Goal: Task Accomplishment & Management: Manage account settings

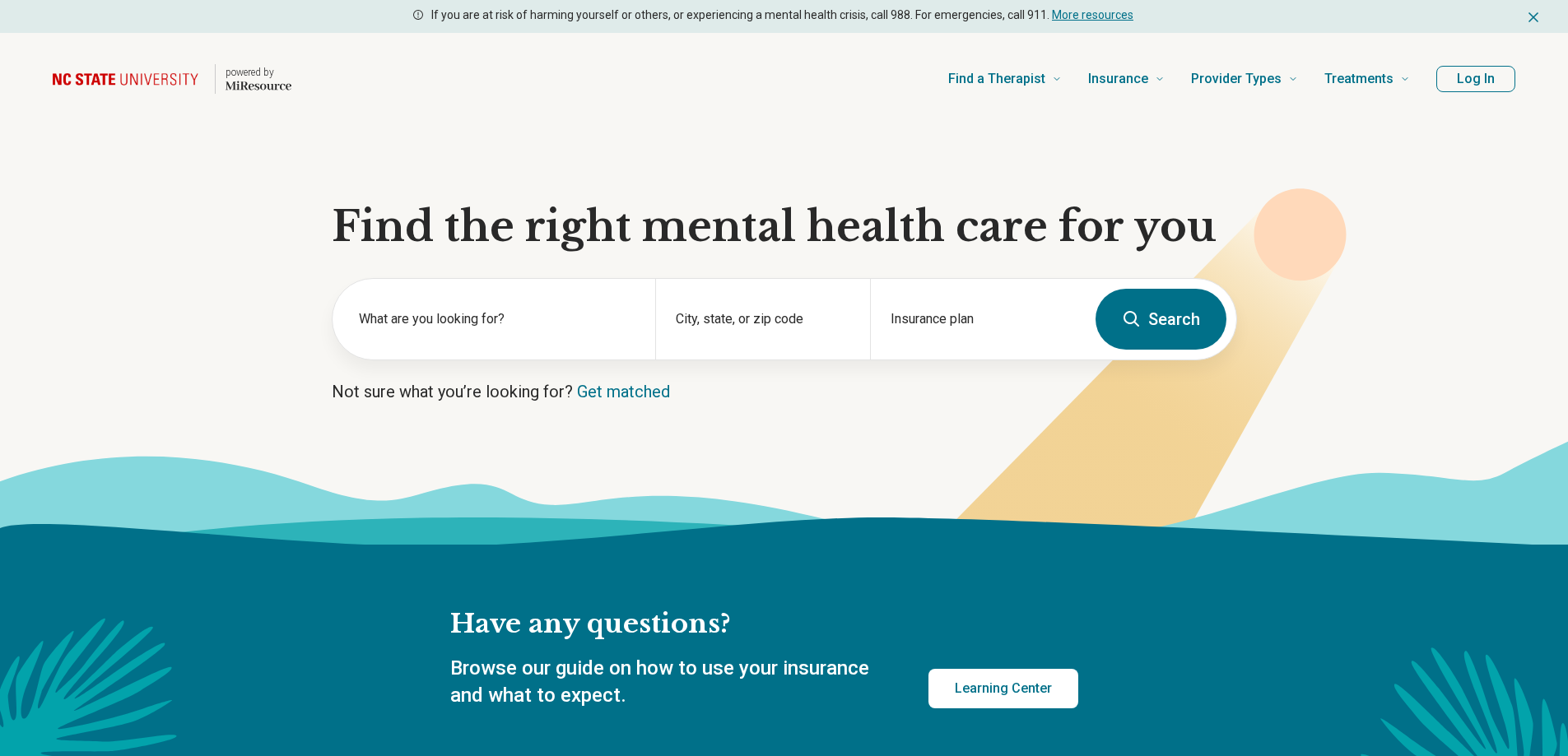
click at [1484, 52] on header "powered by Find a Therapist Mental Health Conditions ADHD Anxiety Anorexia Auti…" at bounding box center [784, 79] width 1516 height 66
click at [1456, 68] on button "Log In" at bounding box center [1475, 79] width 79 height 26
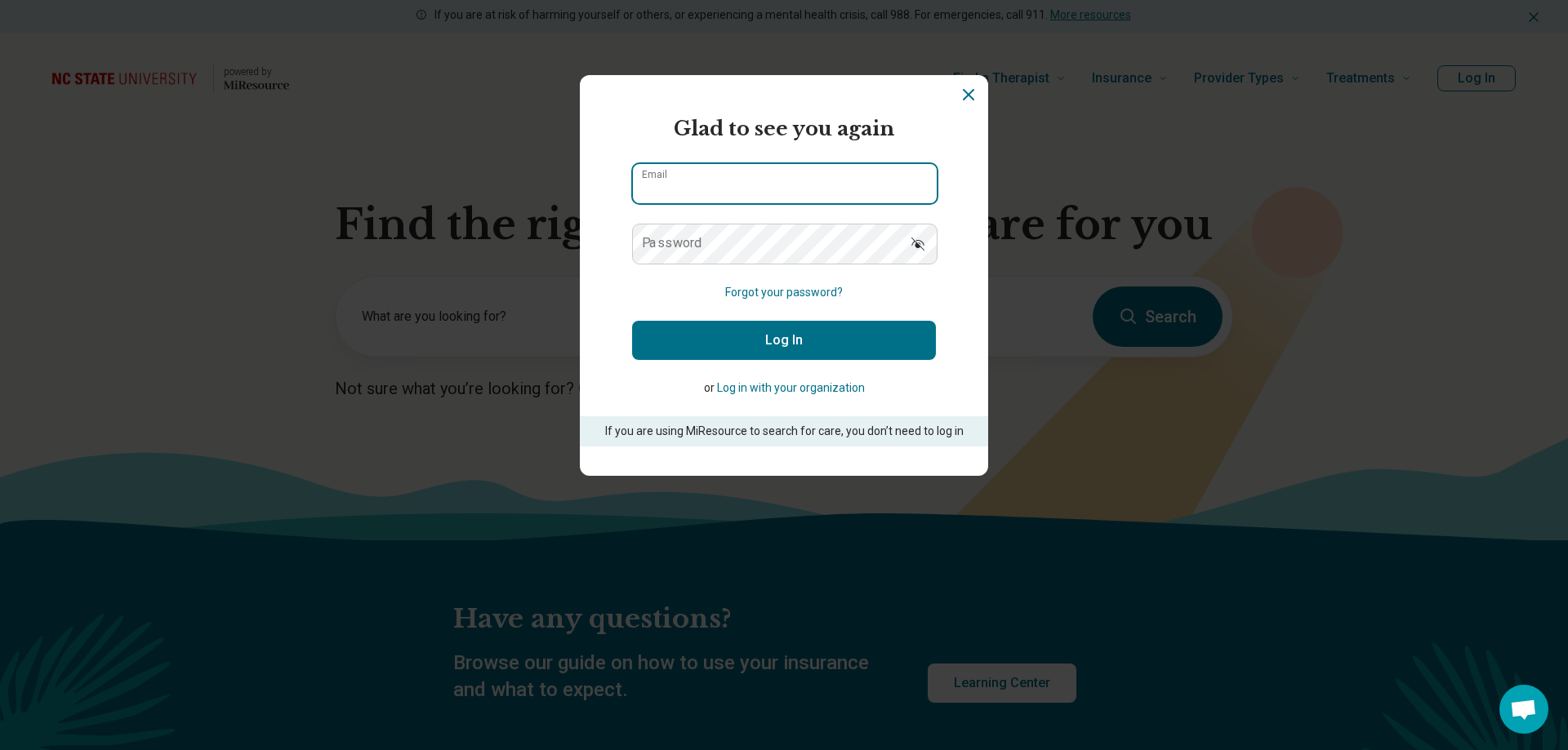
type input "**********"
click at [806, 351] on button "Log In" at bounding box center [784, 340] width 304 height 39
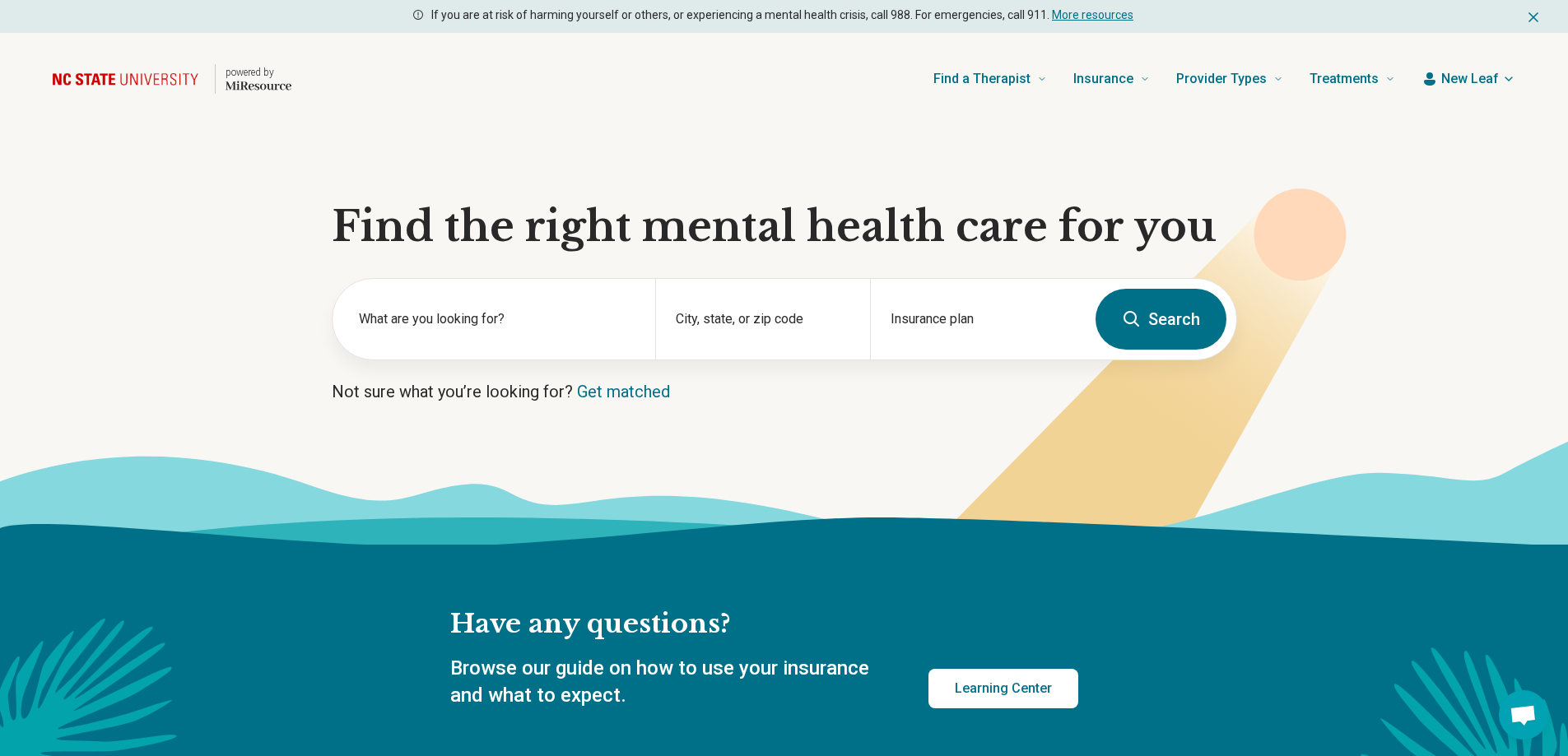
click at [1457, 63] on header "powered by Find a Therapist Mental Health Conditions ADHD Anxiety Anorexia Auti…" at bounding box center [784, 79] width 1516 height 66
click at [1456, 73] on span "New Leaf" at bounding box center [1470, 79] width 58 height 20
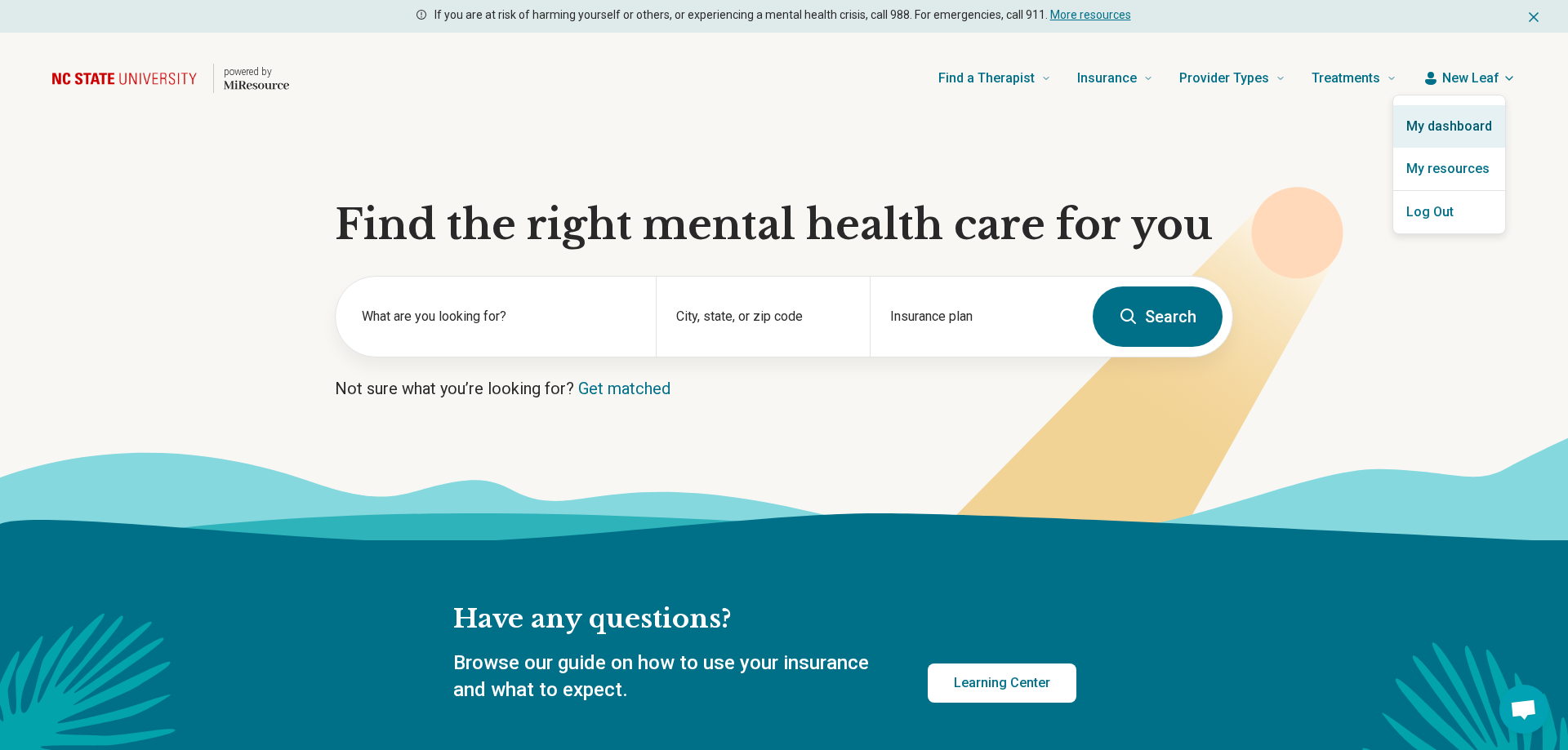
click at [1440, 117] on link "My dashboard" at bounding box center [1449, 126] width 112 height 43
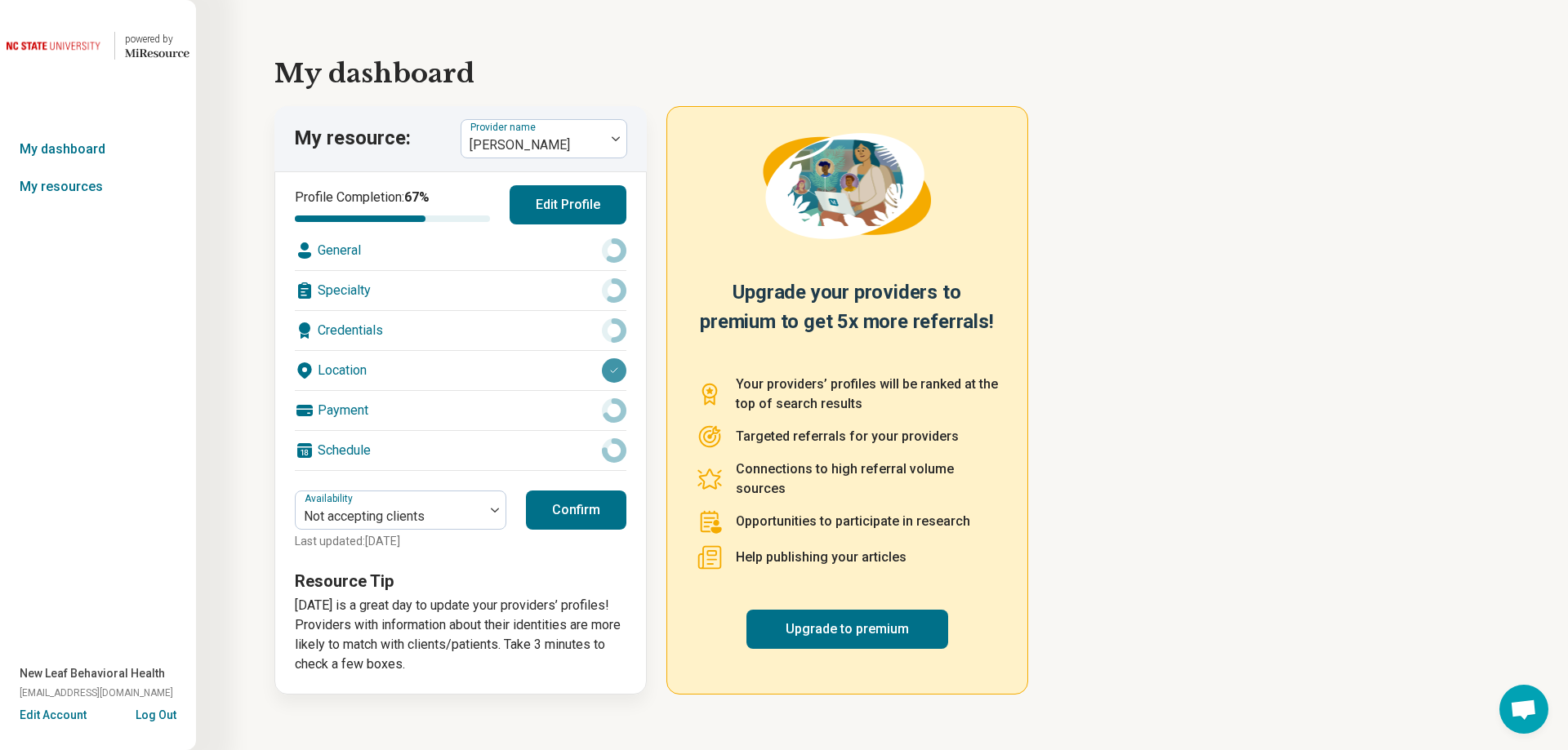
click at [550, 197] on button "Edit Profile" at bounding box center [568, 205] width 117 height 39
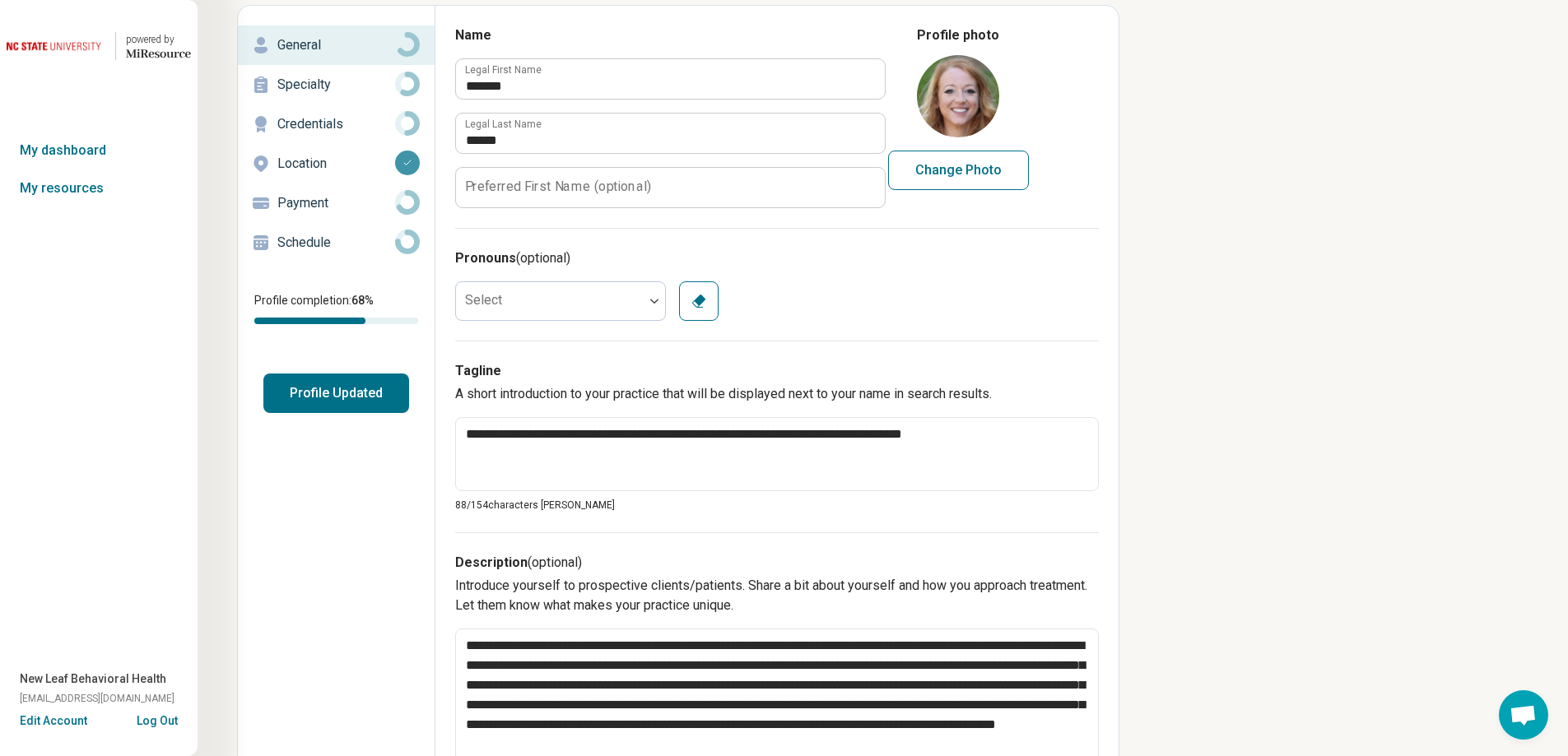
scroll to position [71, 0]
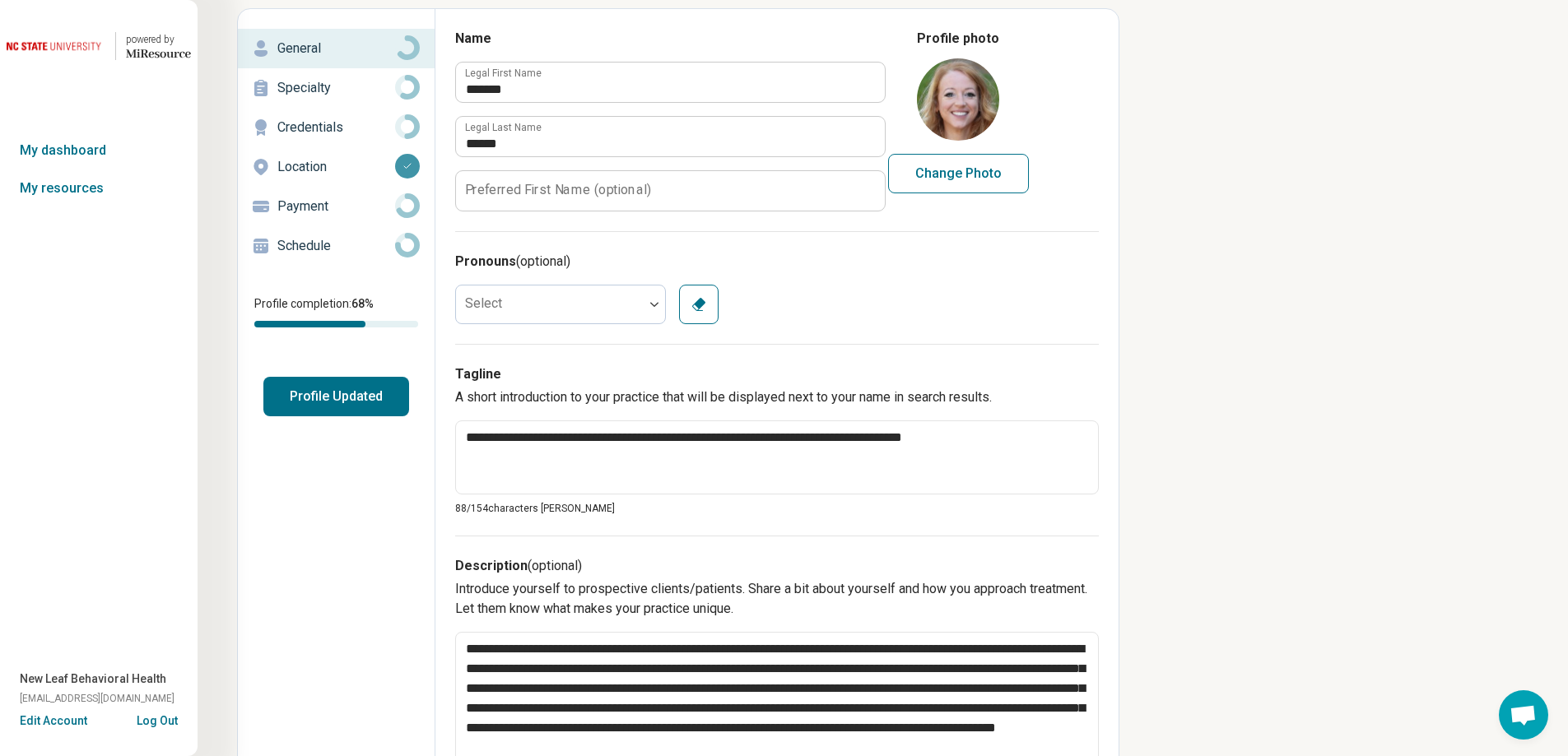
click at [155, 713] on button "Log Out" at bounding box center [157, 719] width 41 height 13
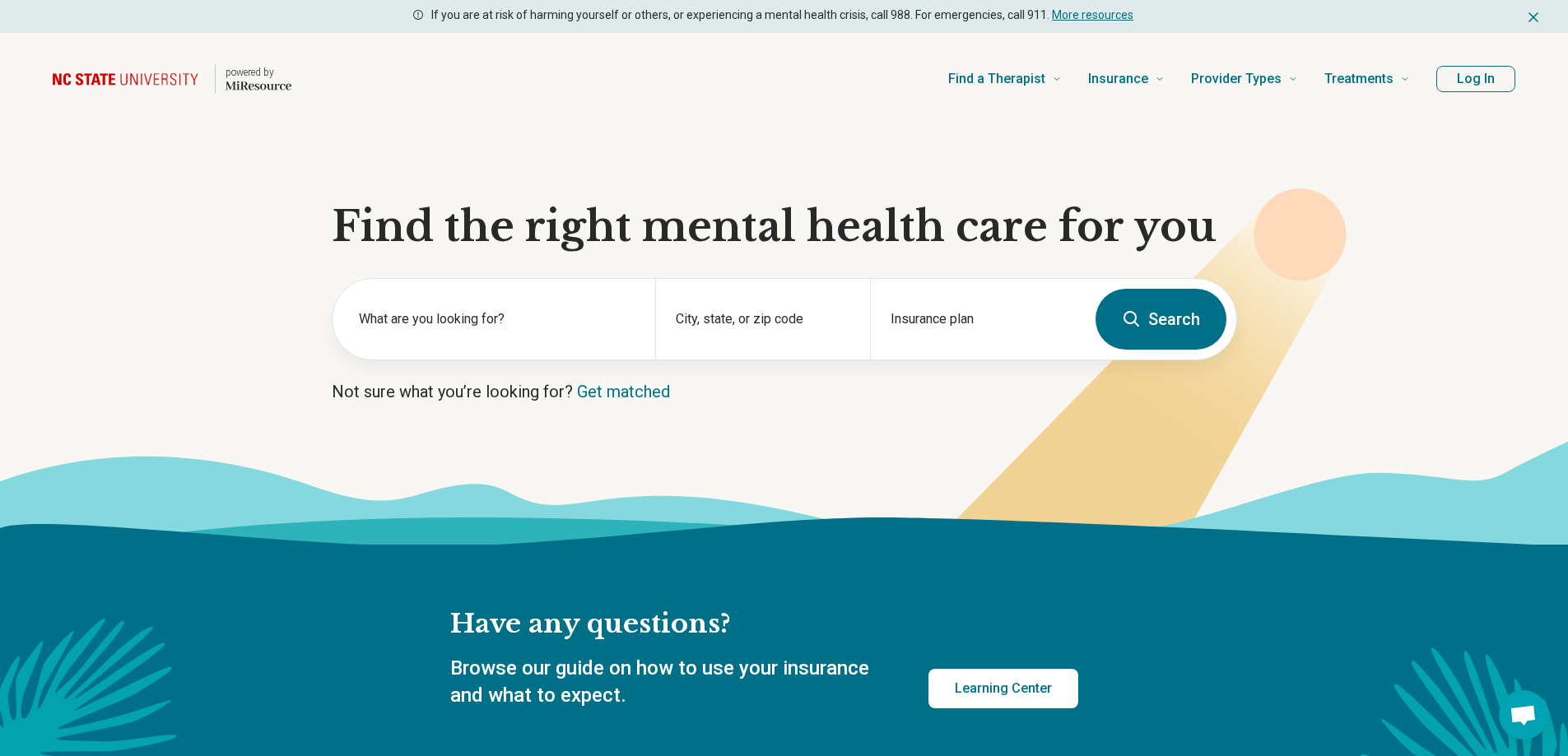
click at [782, 90] on div "Find a Therapist Mental Health Conditions ADHD Anxiety Anorexia Autism Bipolar …" at bounding box center [864, 79] width 1092 height 66
click at [1477, 78] on button "Log In" at bounding box center [1475, 79] width 79 height 26
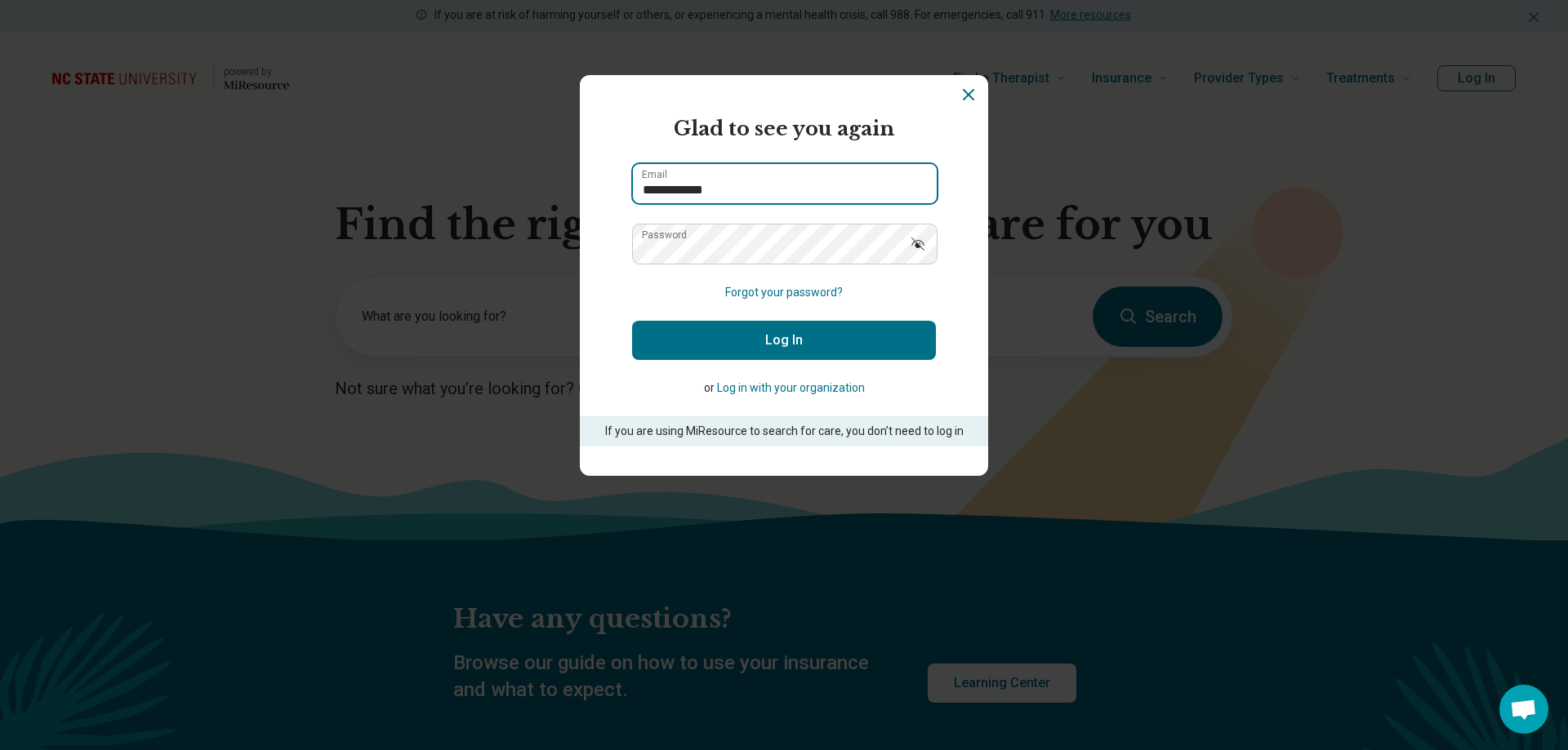
click at [893, 189] on input "**********" at bounding box center [785, 183] width 304 height 39
type input "**********"
click at [827, 339] on button "Log In" at bounding box center [784, 340] width 304 height 39
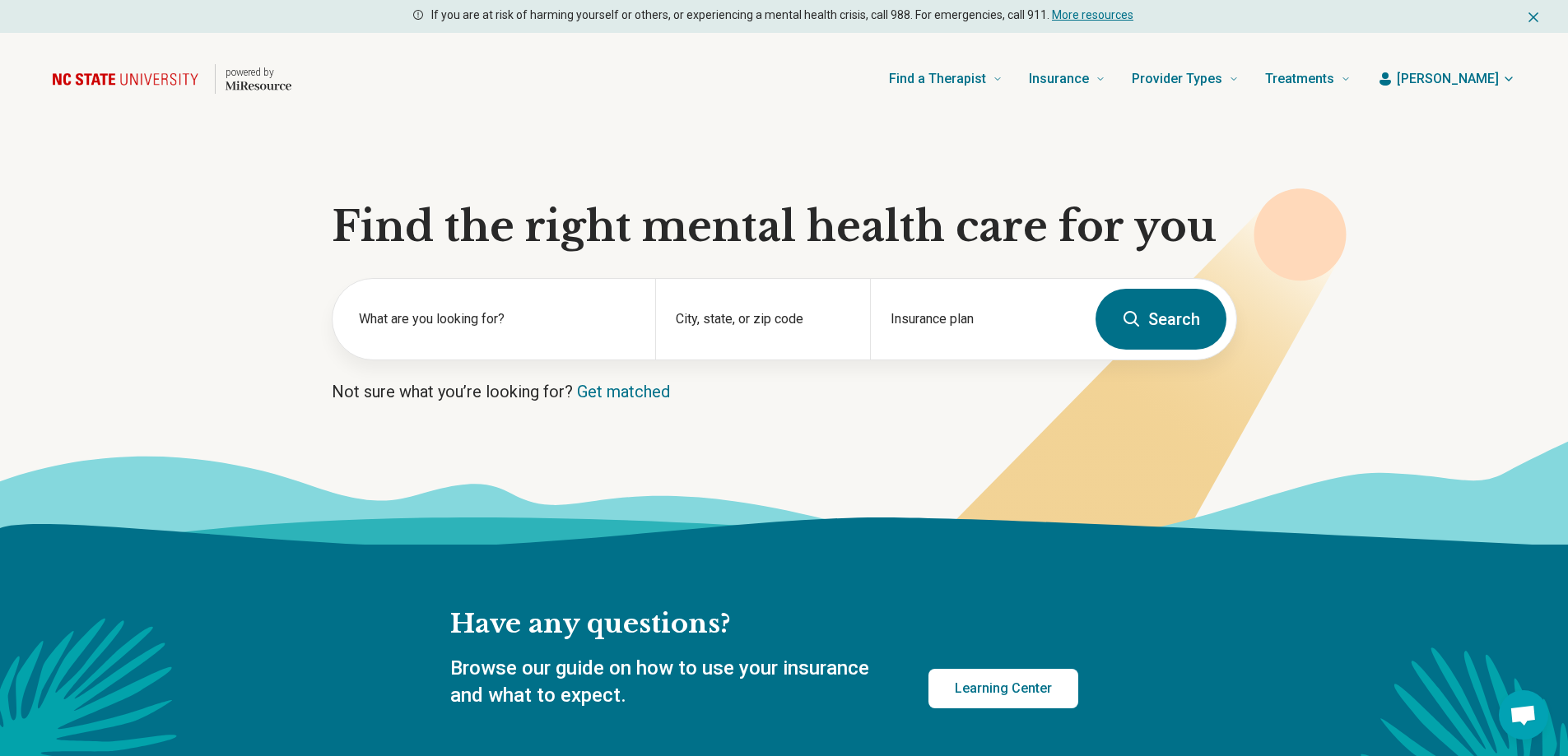
click at [1466, 80] on span "Brandon" at bounding box center [1447, 79] width 102 height 20
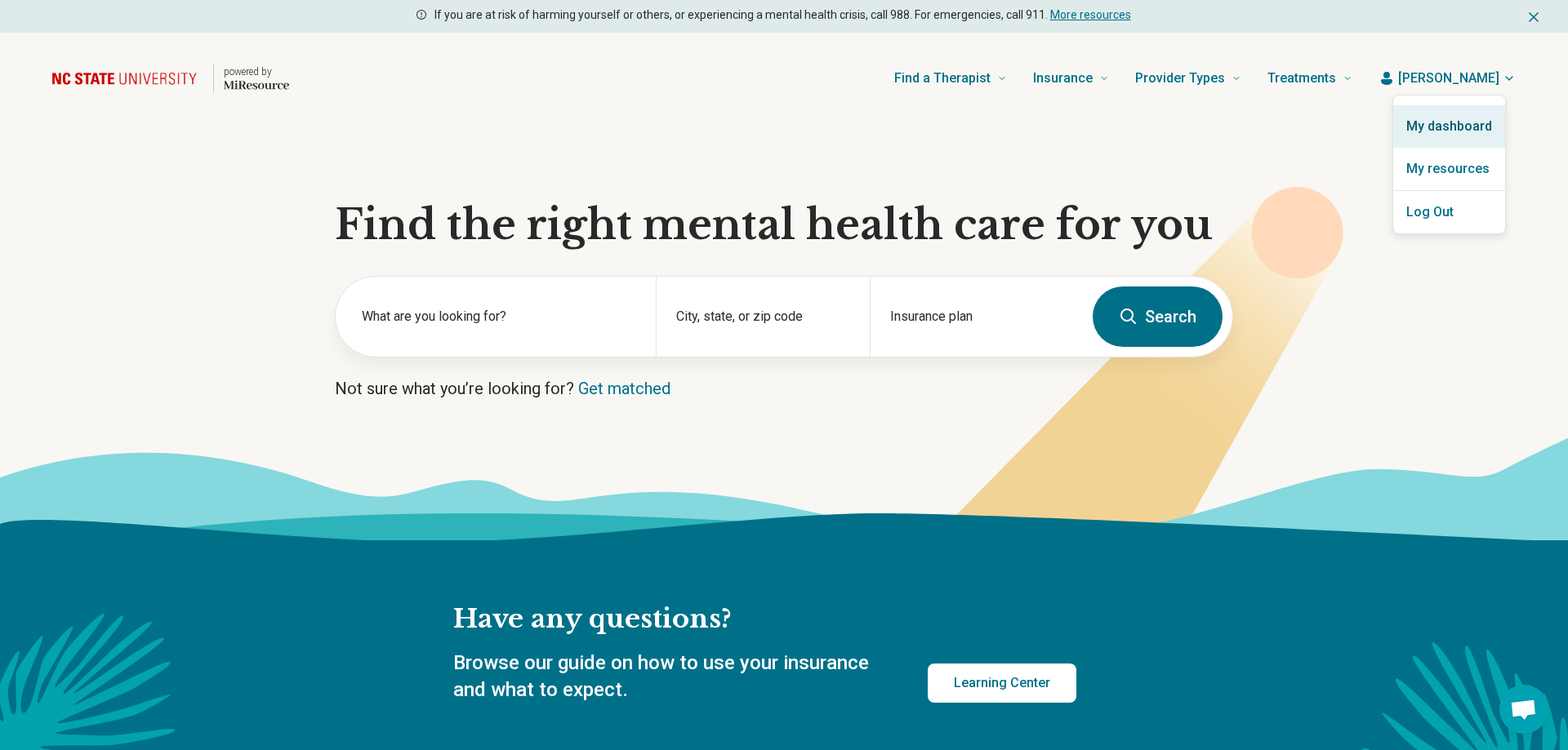
click at [1443, 130] on link "My dashboard" at bounding box center [1449, 126] width 112 height 43
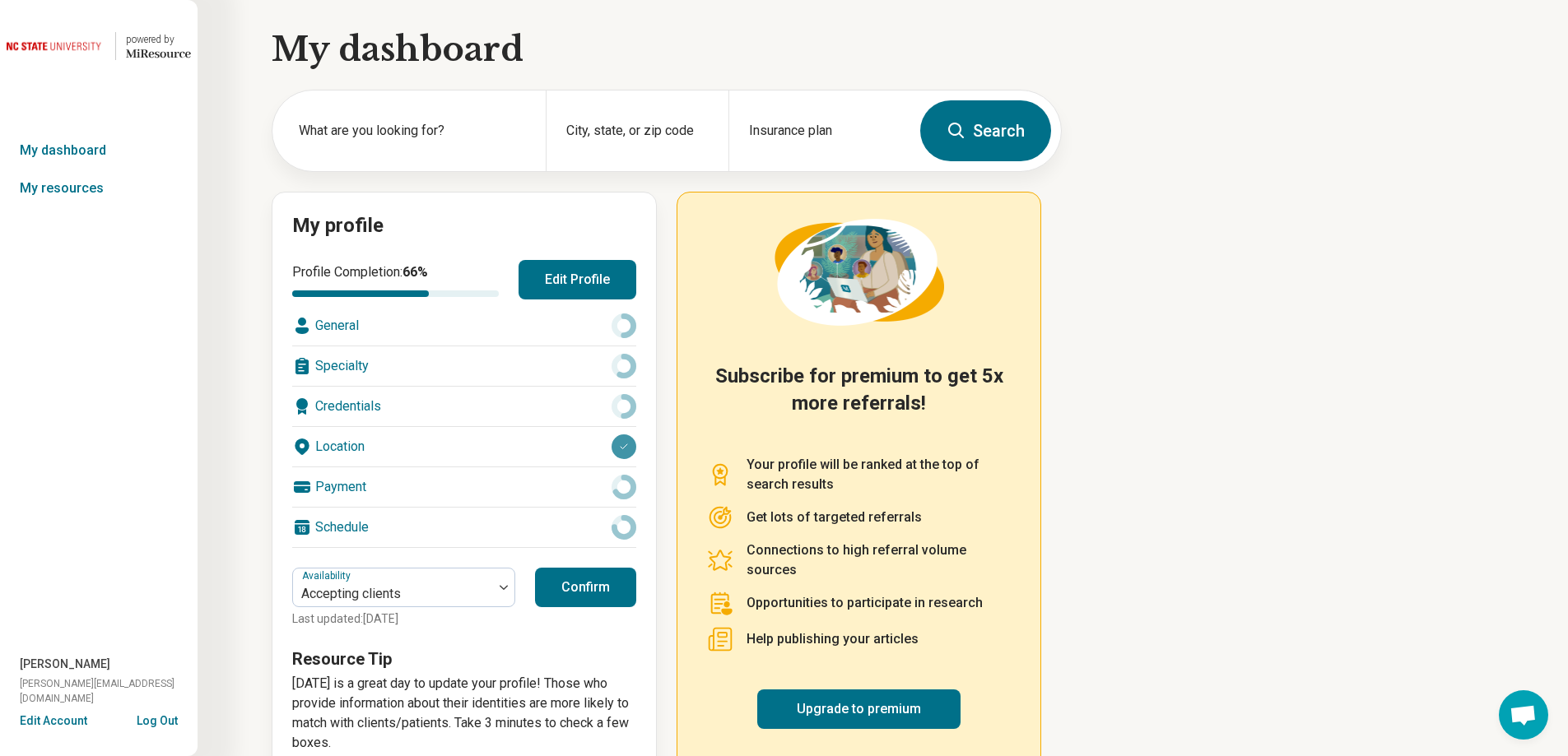
click at [575, 586] on button "Confirm" at bounding box center [585, 587] width 102 height 39
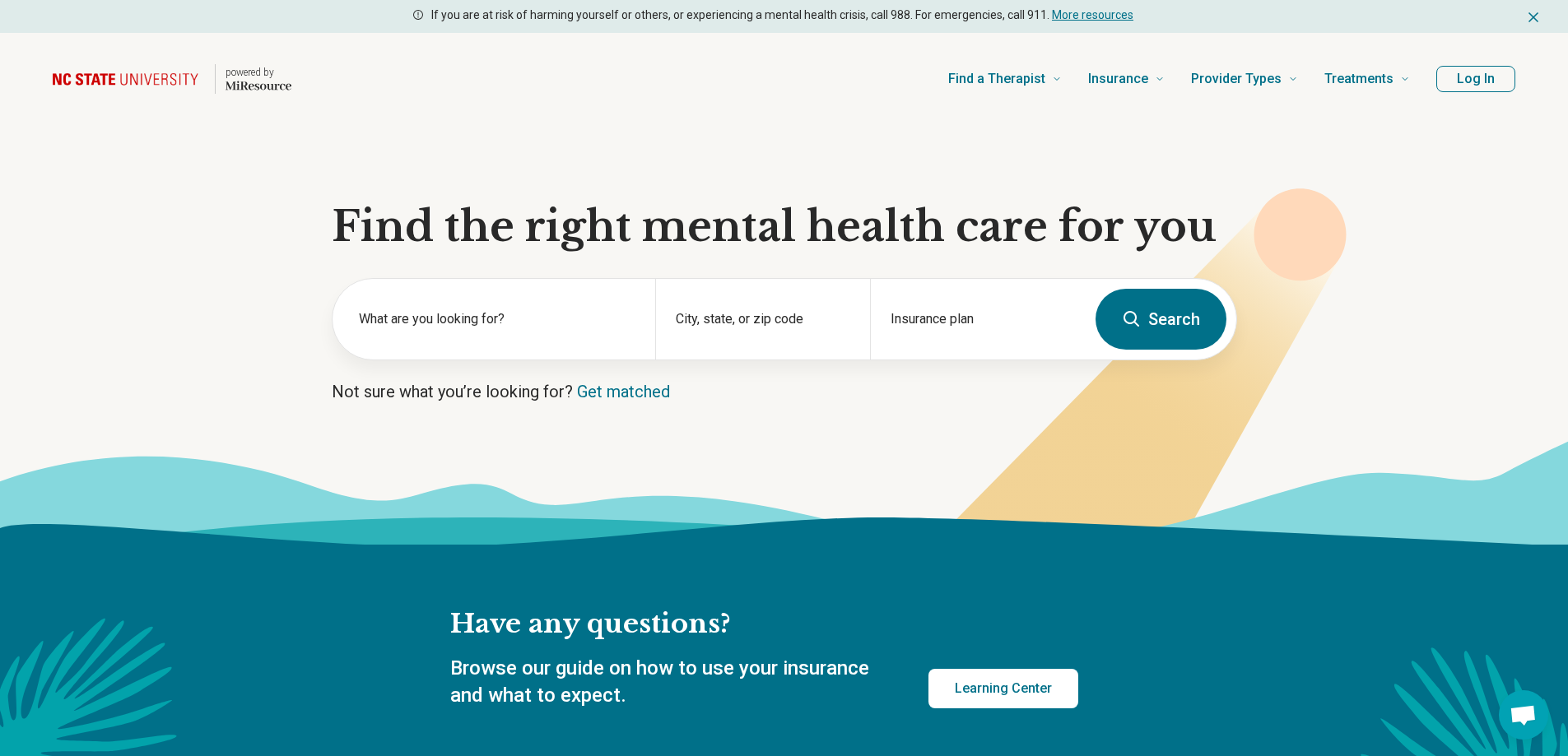
click at [1498, 75] on button "Log In" at bounding box center [1475, 79] width 79 height 26
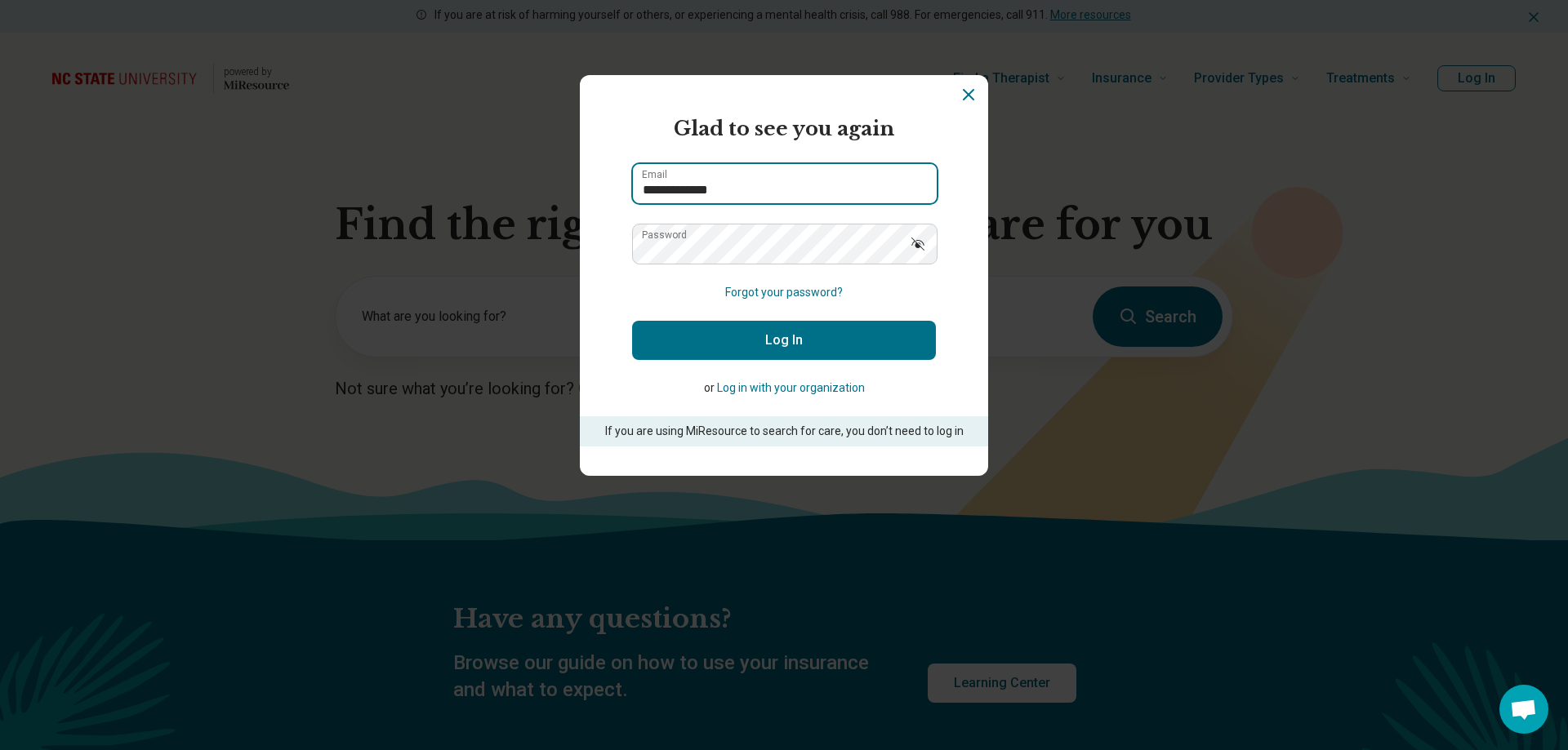
click at [883, 174] on input "**********" at bounding box center [785, 183] width 304 height 39
type input "**********"
click at [794, 336] on button "Log In" at bounding box center [784, 340] width 304 height 39
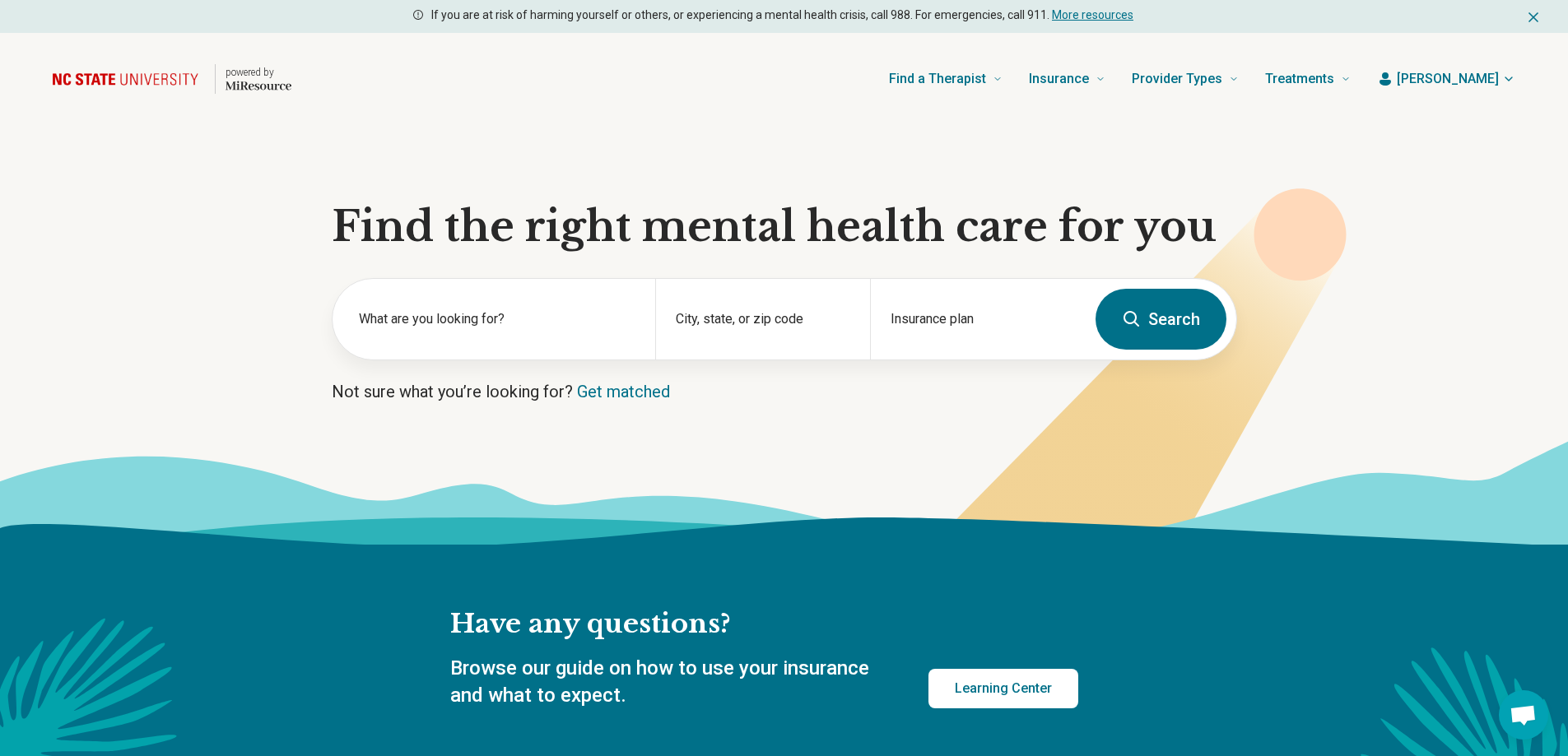
click at [1488, 82] on span "Amy" at bounding box center [1447, 79] width 102 height 20
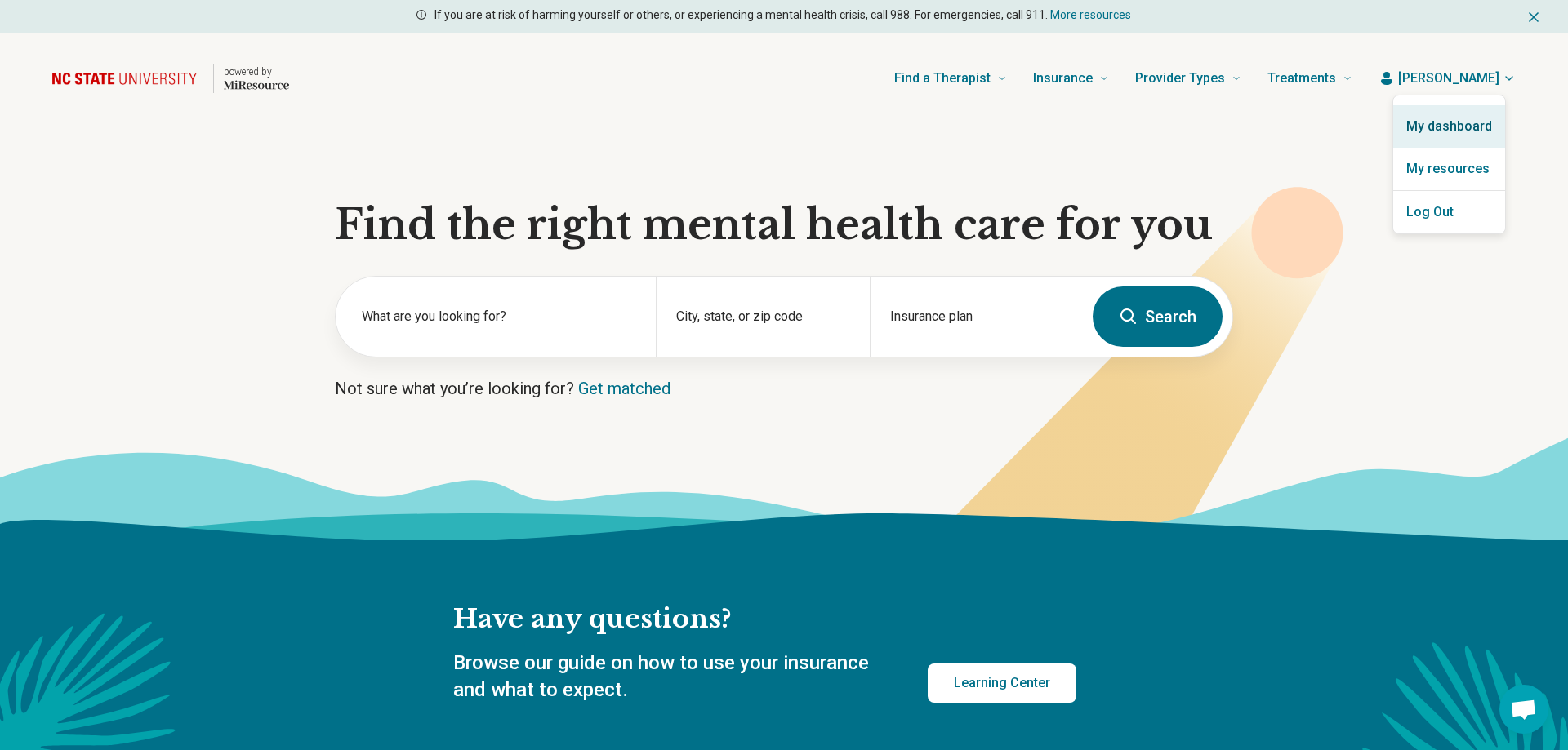
click at [1442, 117] on link "My dashboard" at bounding box center [1449, 126] width 112 height 43
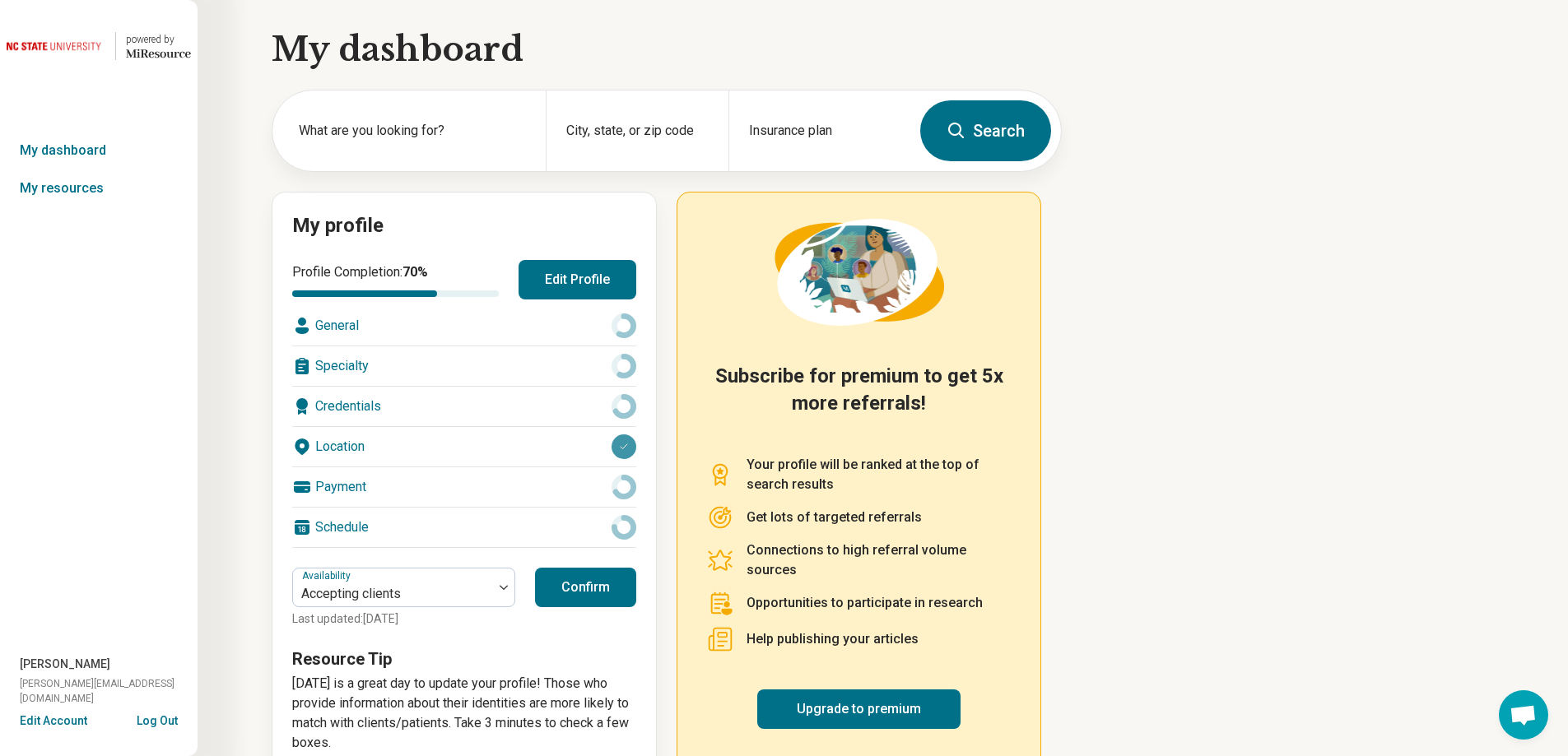
click at [556, 584] on button "Confirm" at bounding box center [585, 587] width 102 height 39
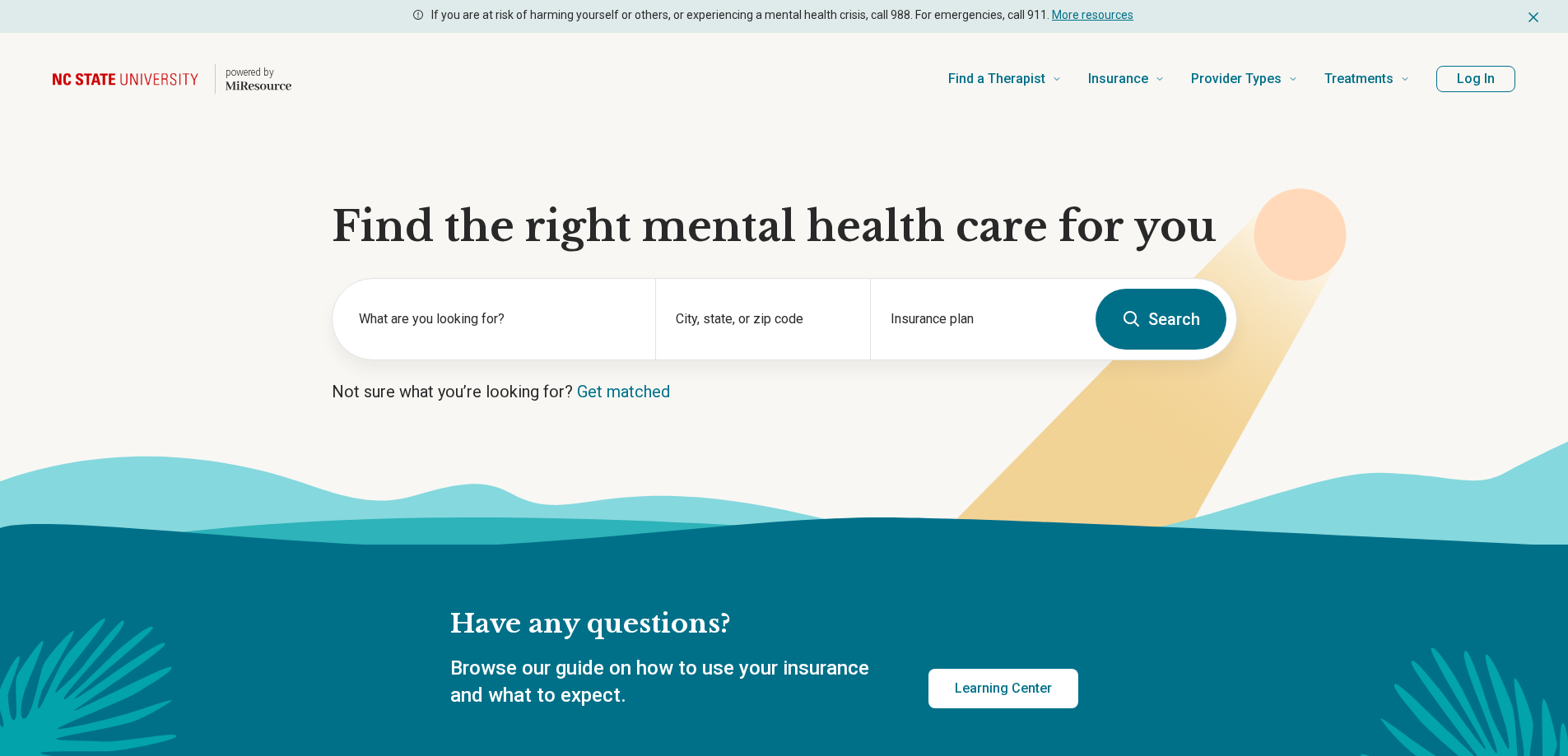
click at [1454, 73] on button "Log In" at bounding box center [1475, 79] width 79 height 26
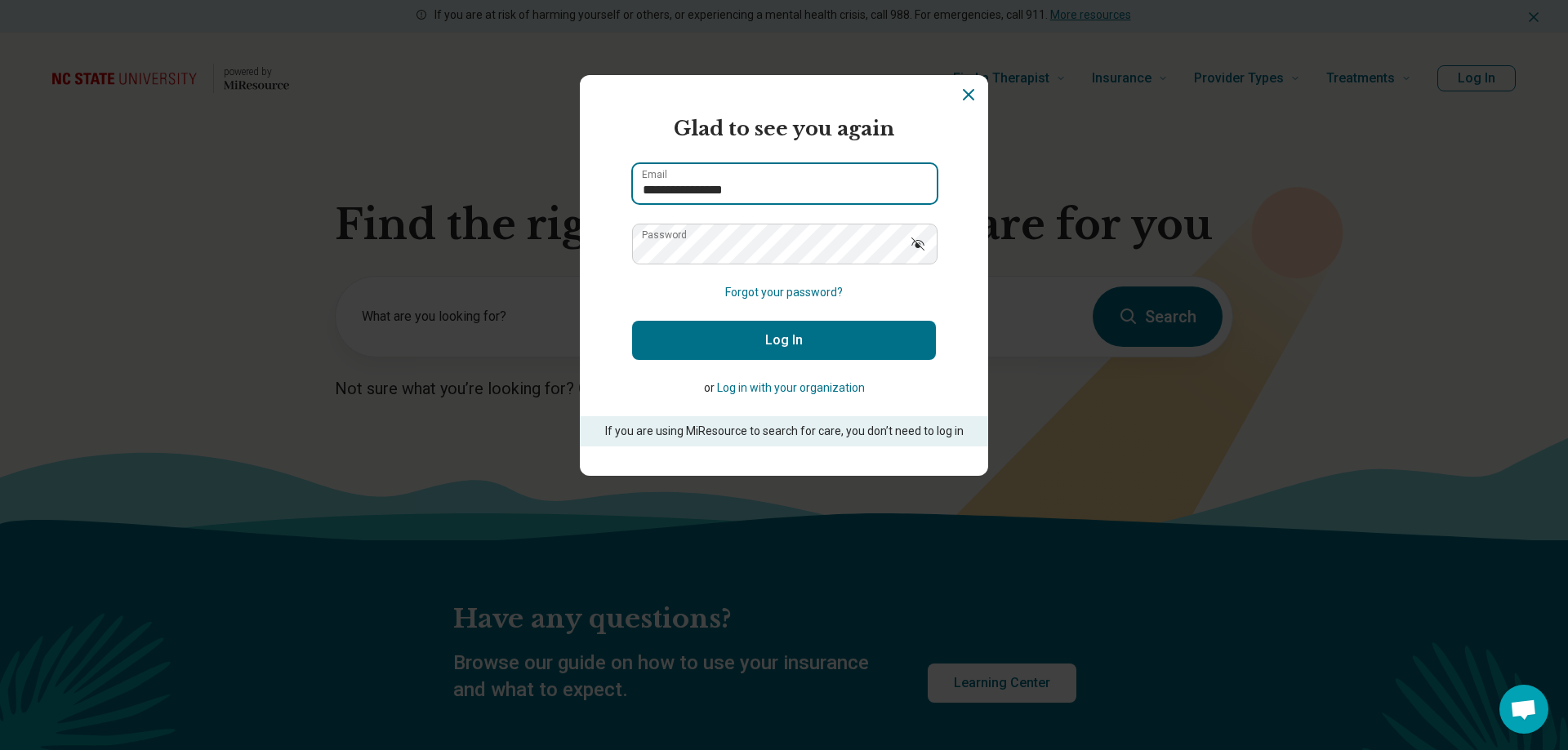
click at [836, 191] on input "**********" at bounding box center [785, 183] width 304 height 39
type input "**********"
click at [805, 358] on button "Log In" at bounding box center [784, 340] width 304 height 39
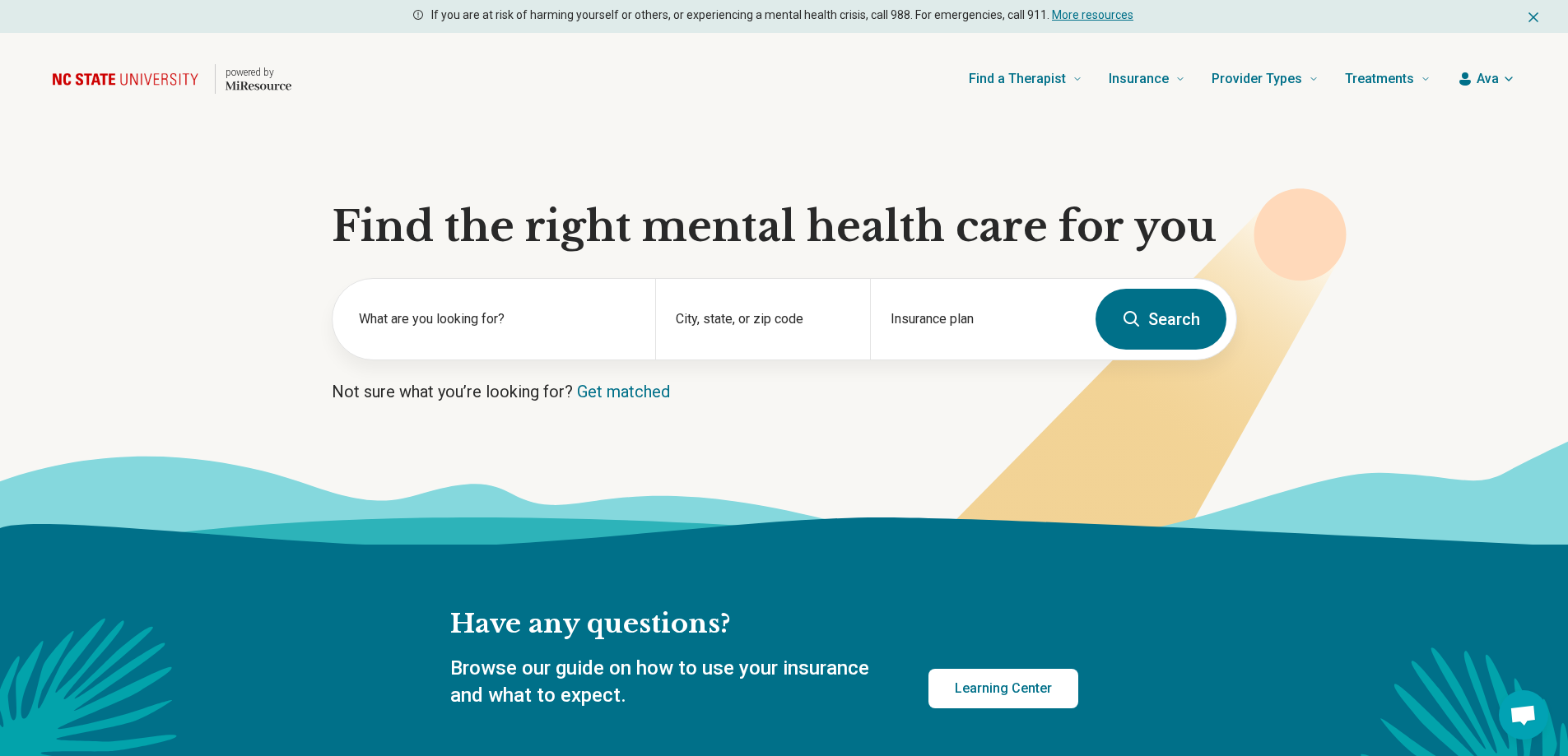
click at [1475, 79] on button "Ava" at bounding box center [1486, 79] width 59 height 20
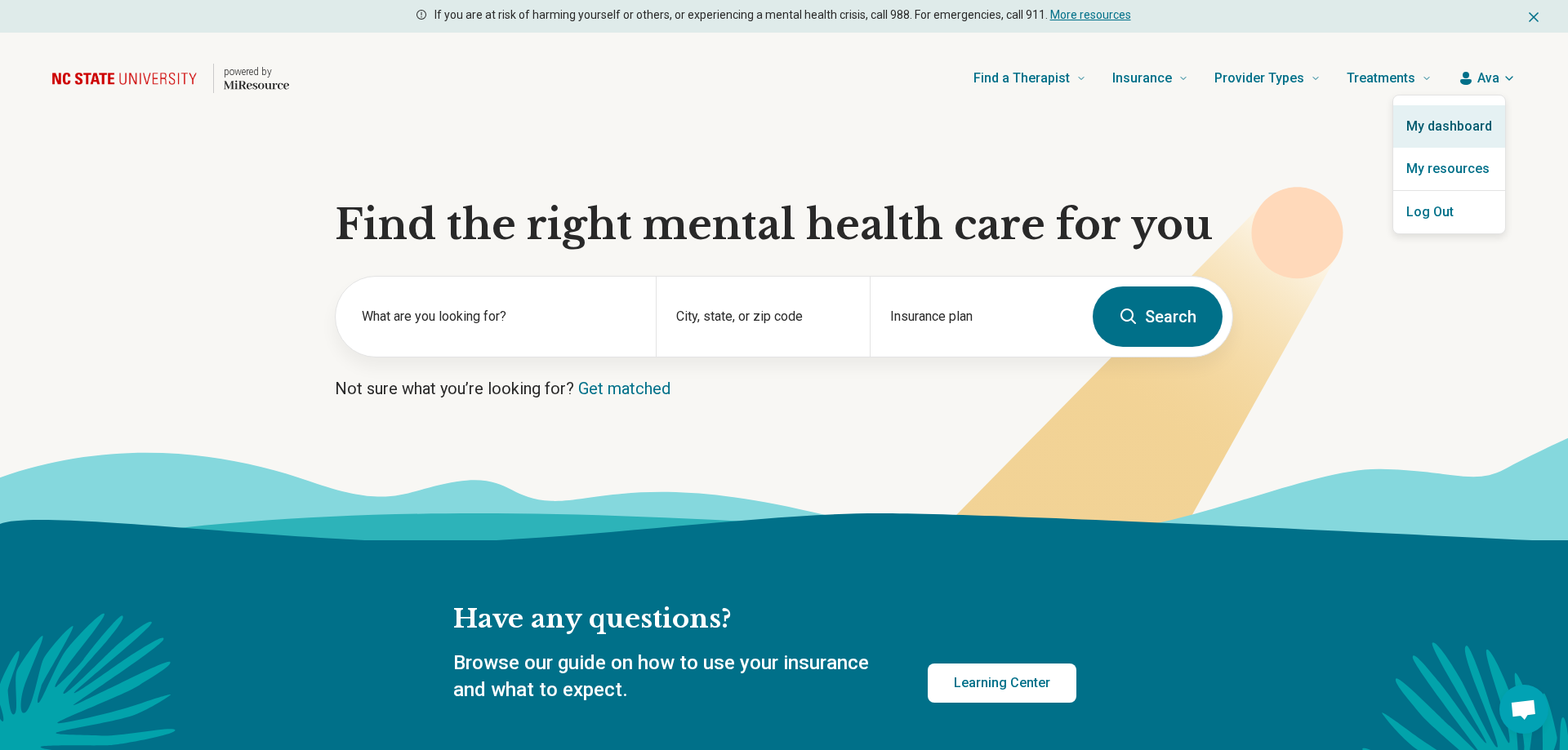
click at [1450, 118] on link "My dashboard" at bounding box center [1449, 126] width 112 height 43
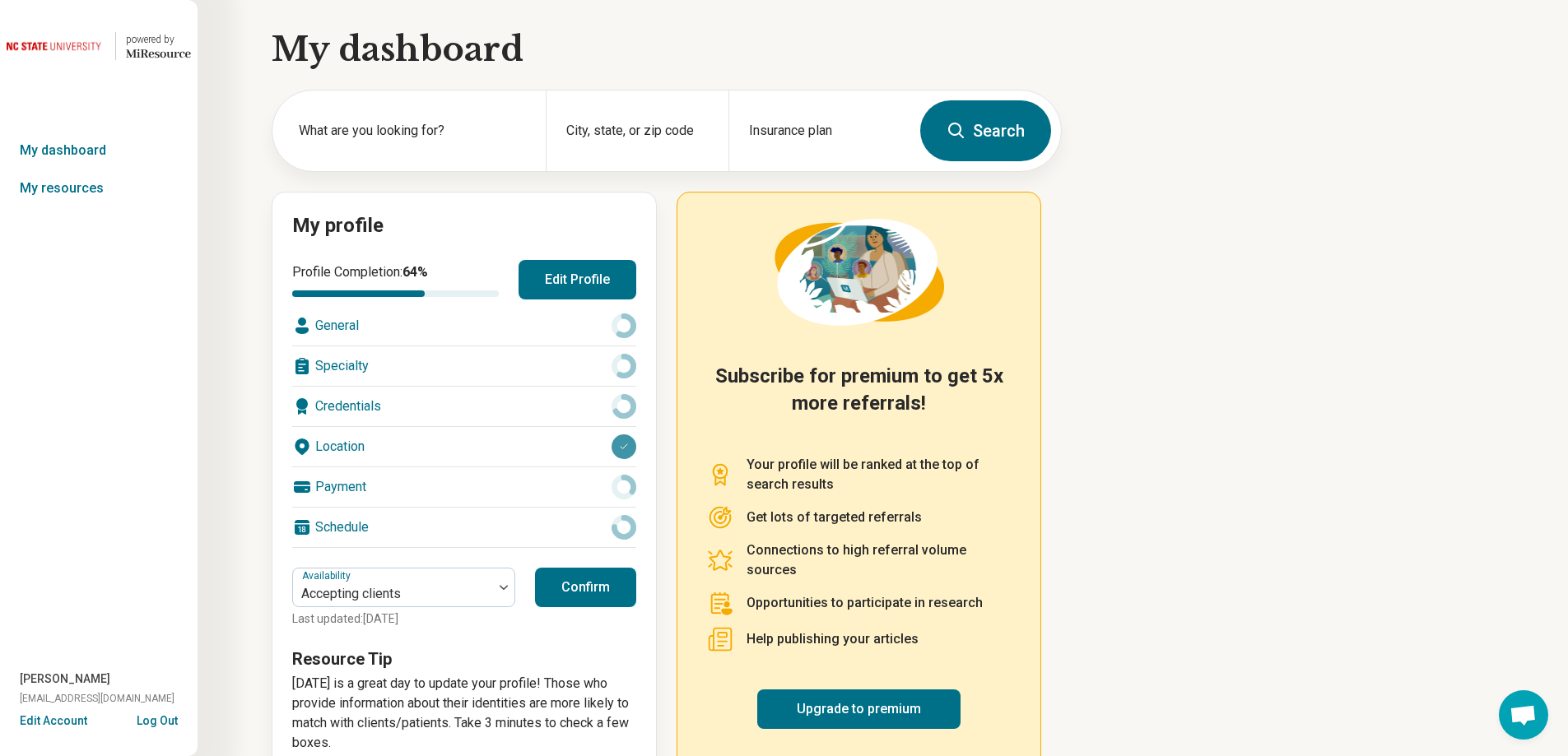
click at [603, 586] on button "Confirm" at bounding box center [585, 587] width 102 height 39
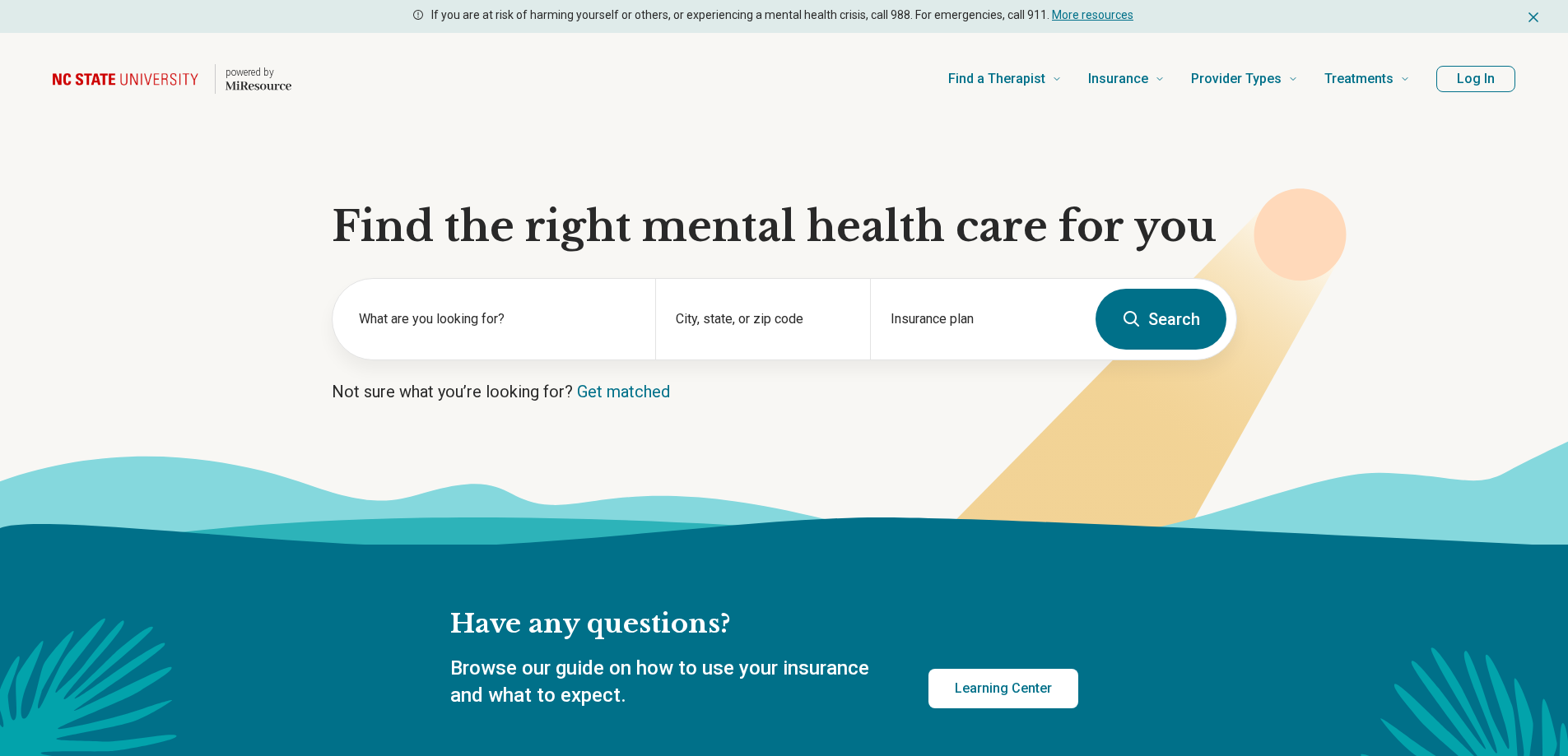
click at [1494, 71] on button "Log In" at bounding box center [1475, 79] width 79 height 26
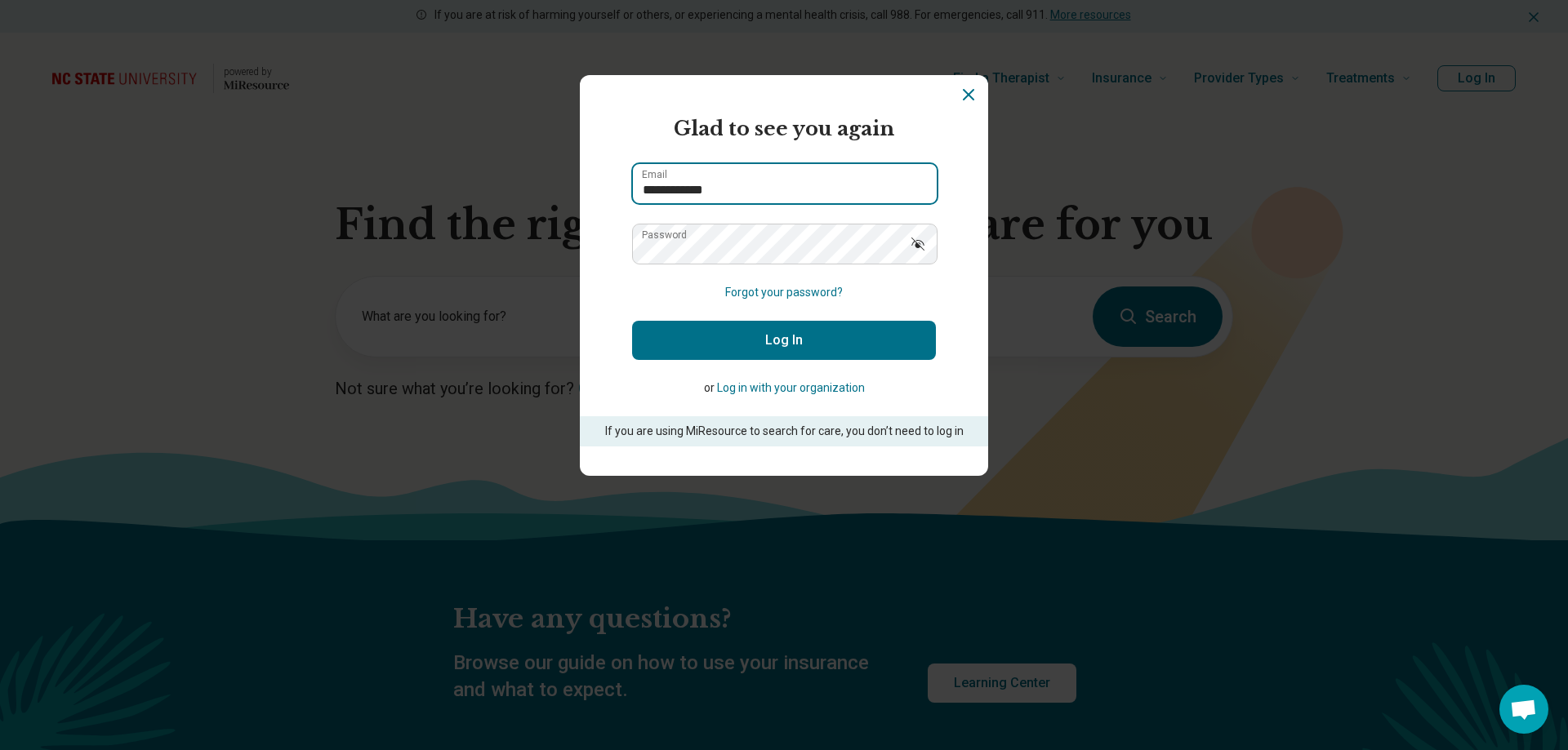
click at [874, 164] on input "**********" at bounding box center [785, 183] width 304 height 39
type input "**********"
click at [811, 333] on button "Log In" at bounding box center [784, 340] width 304 height 39
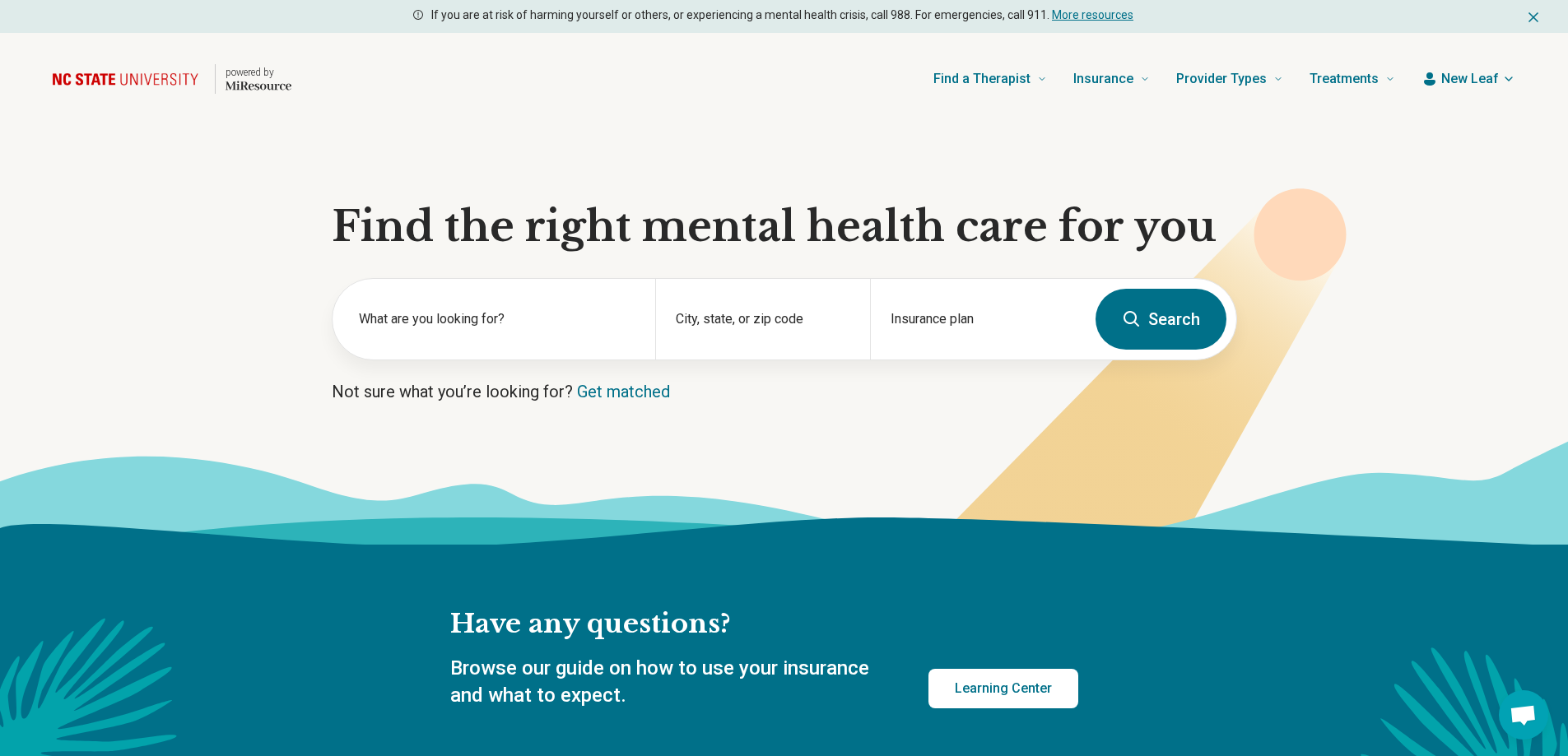
click at [1468, 76] on span "New Leaf" at bounding box center [1470, 79] width 58 height 20
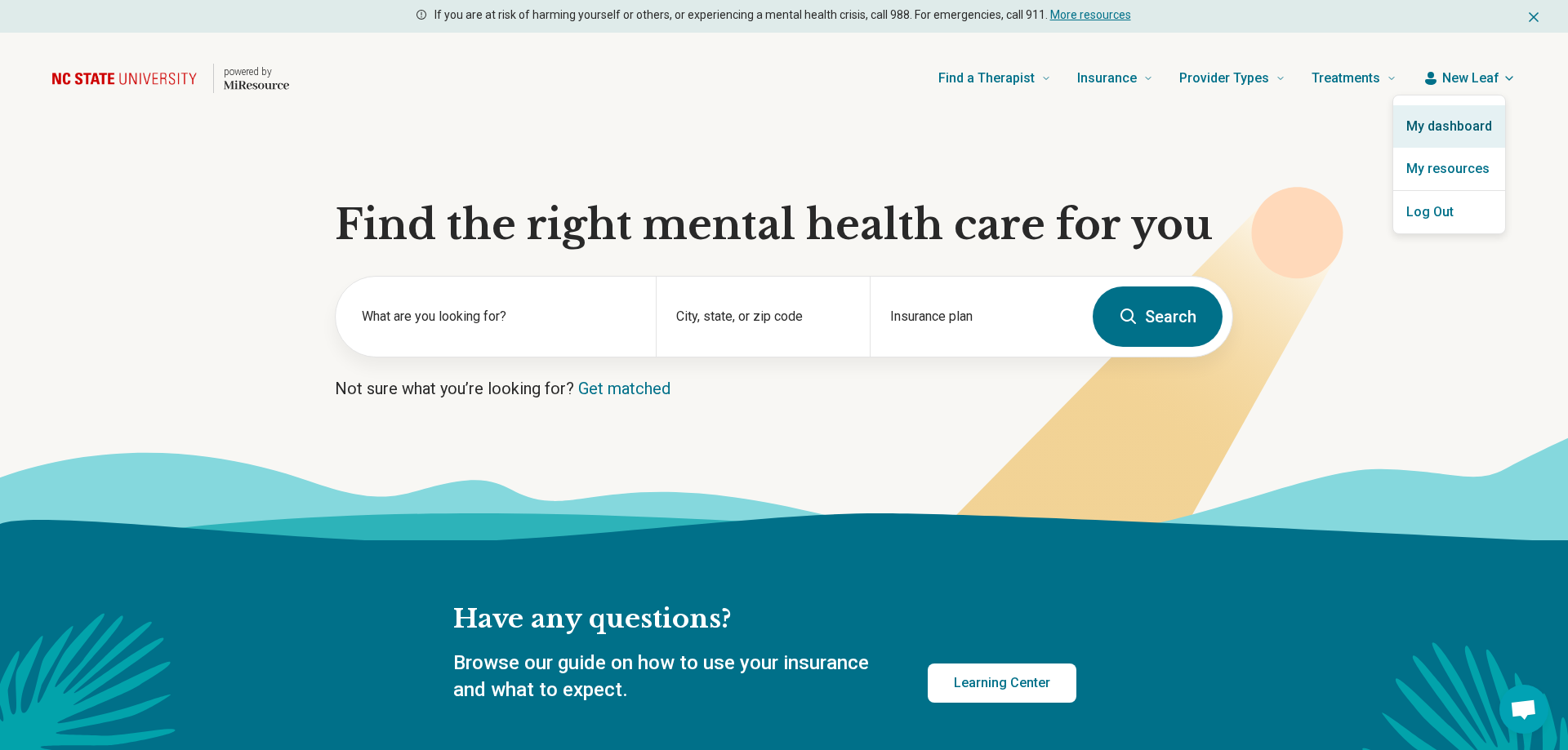
click at [1429, 123] on link "My dashboard" at bounding box center [1449, 126] width 112 height 43
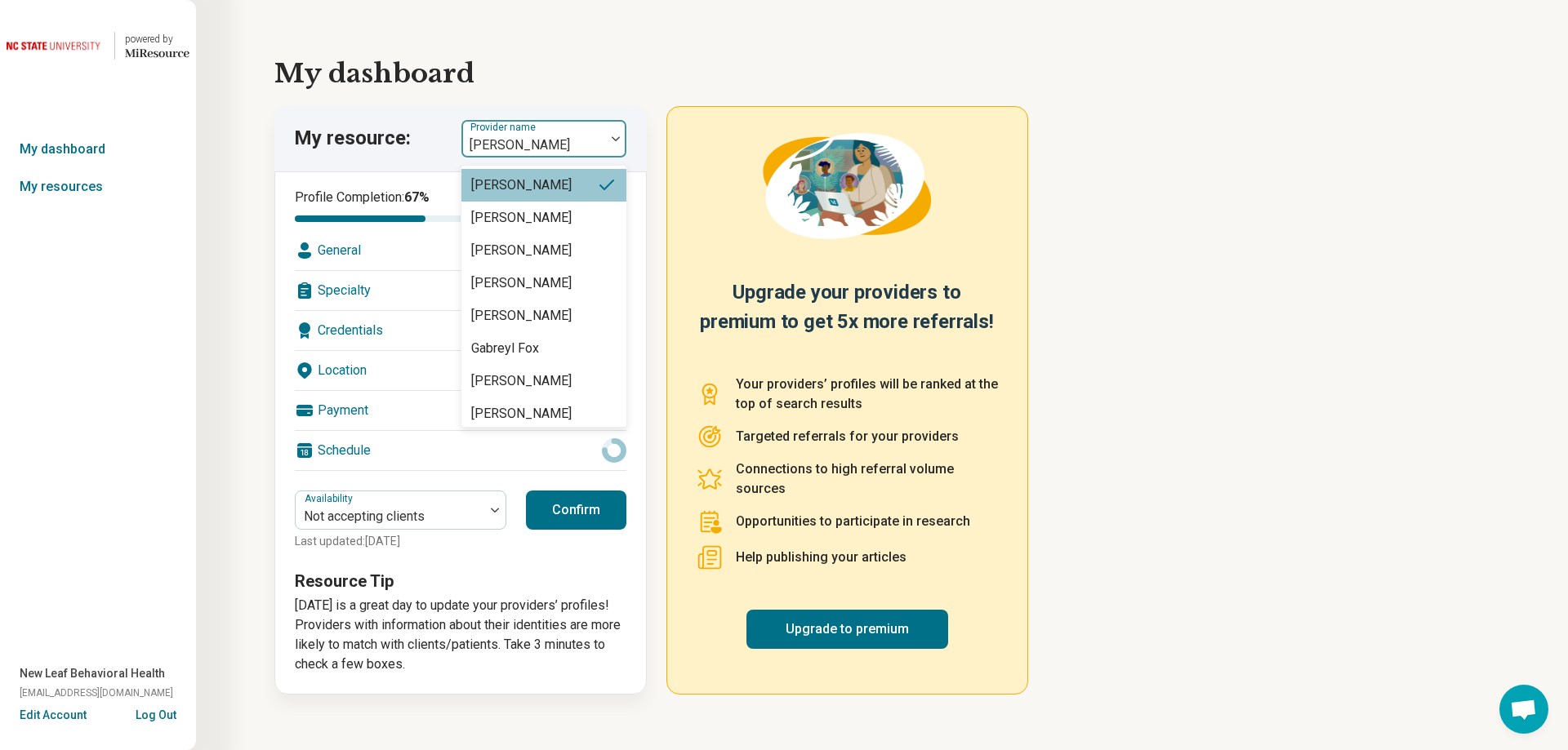
click at [606, 139] on div at bounding box center [616, 139] width 21 height 5
click at [606, 138] on div at bounding box center [616, 139] width 21 height 5
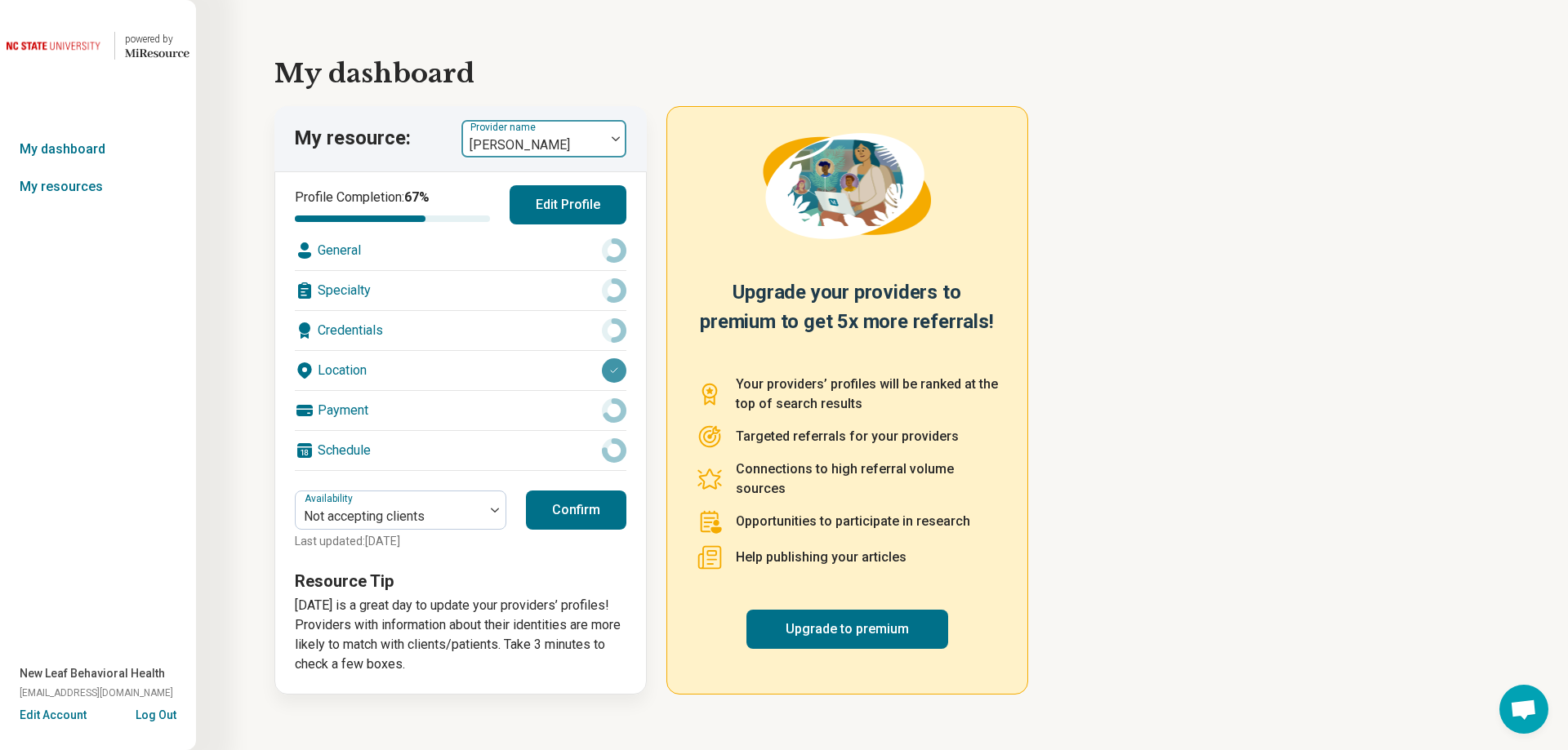
click at [606, 138] on div at bounding box center [616, 139] width 21 height 5
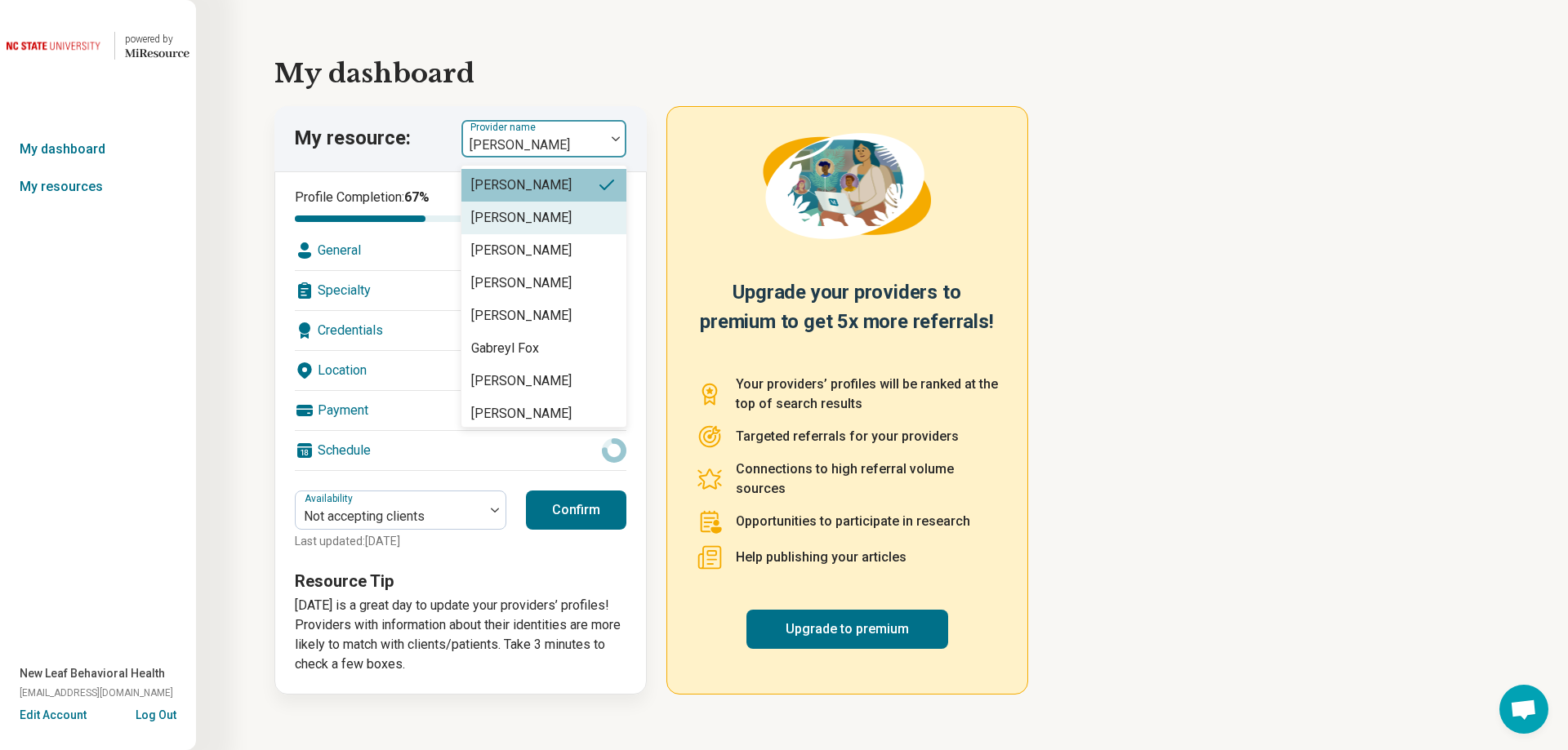
click at [548, 222] on div "[PERSON_NAME]" at bounding box center [522, 218] width 101 height 20
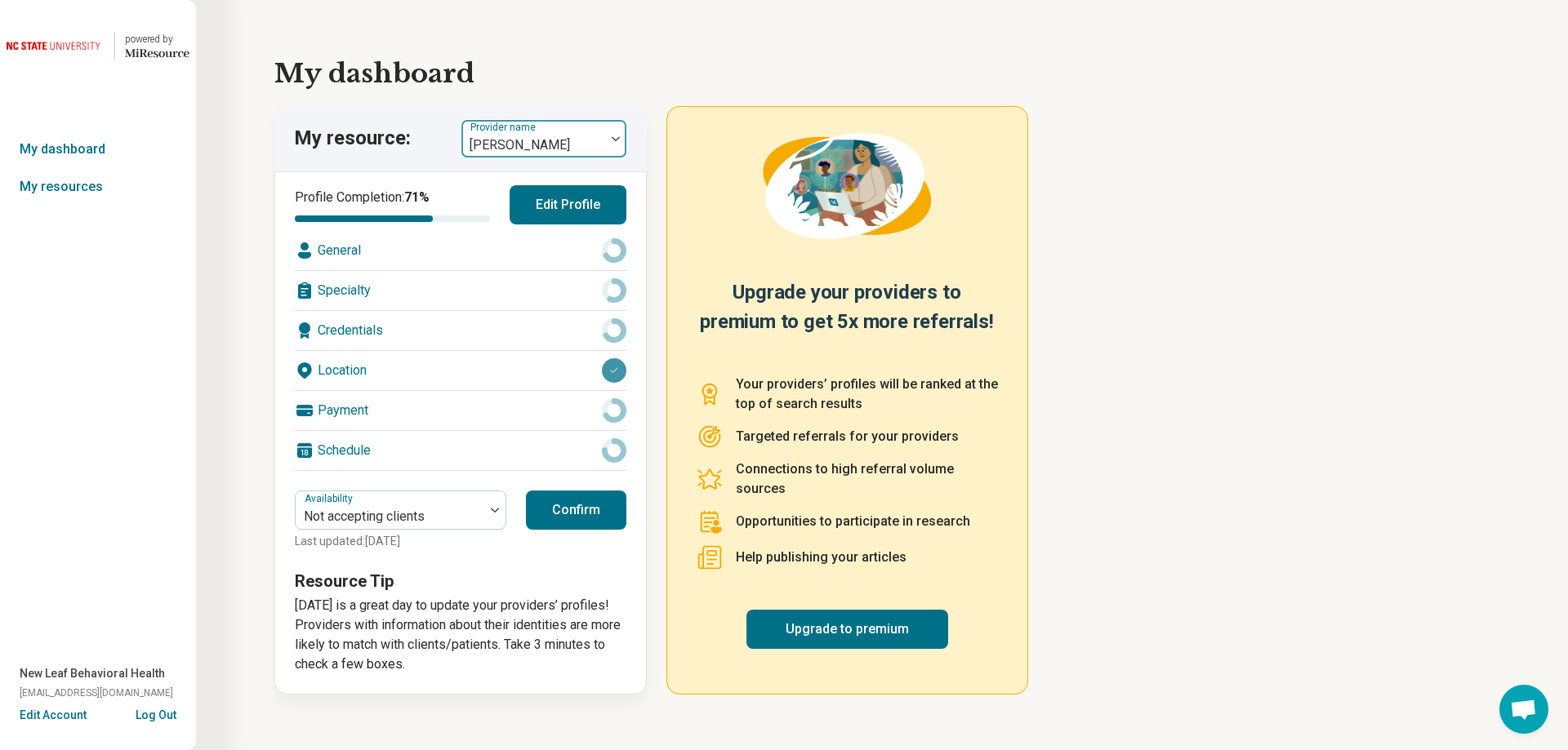
click at [600, 135] on div "[PERSON_NAME]" at bounding box center [533, 138] width 144 height 36
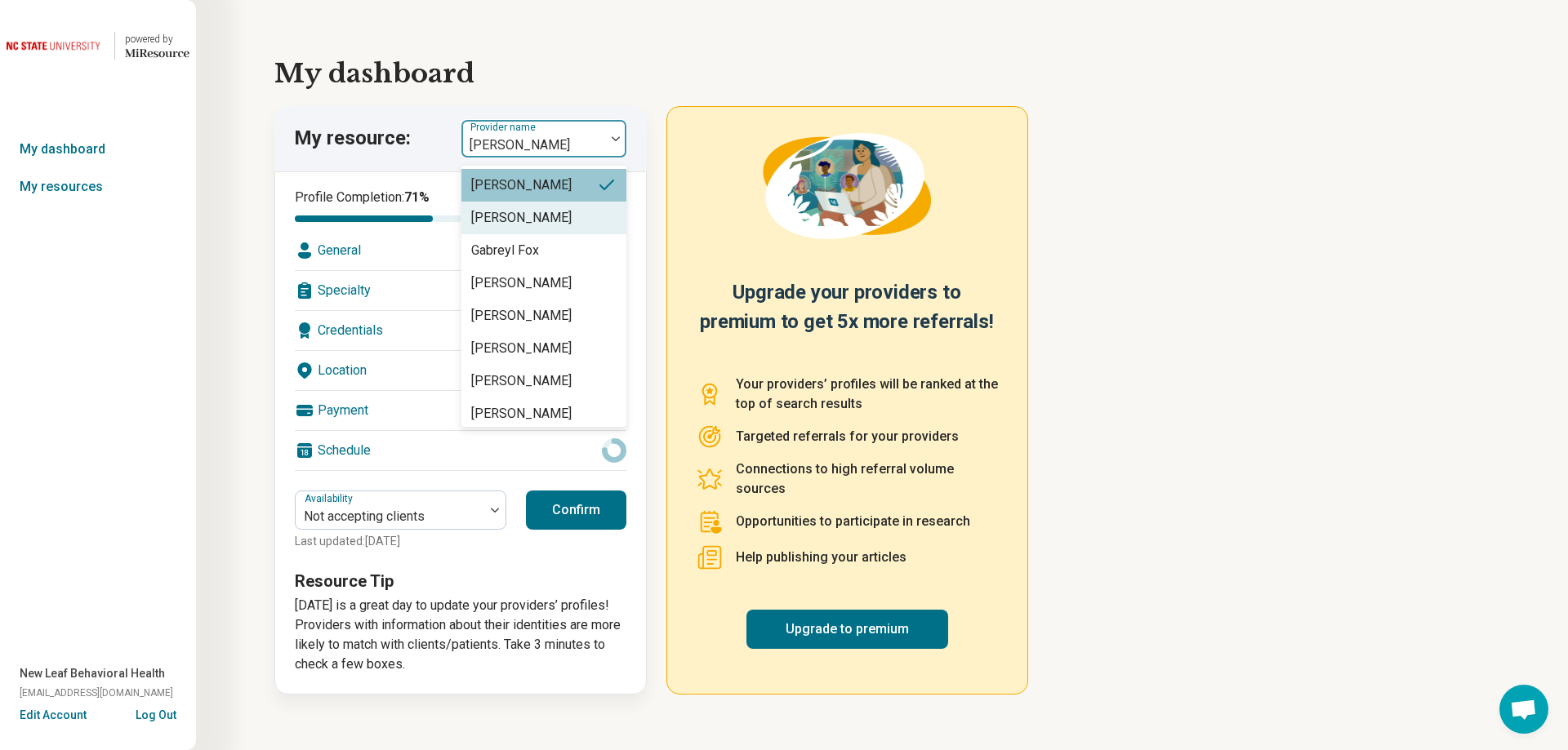
click at [562, 212] on div "[PERSON_NAME]" at bounding box center [544, 218] width 165 height 33
click at [590, 144] on div at bounding box center [533, 145] width 130 height 23
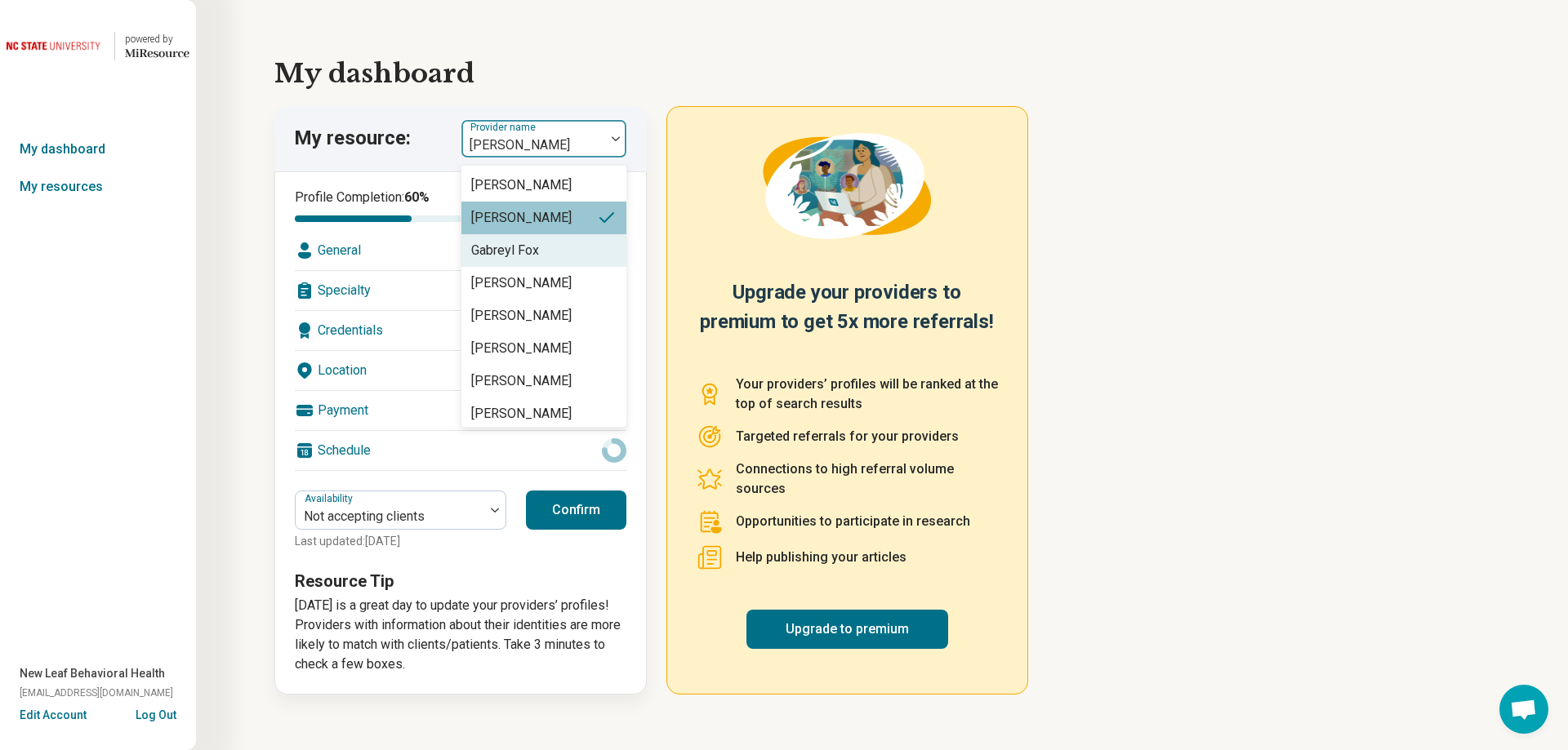
click at [559, 258] on div "Gabreyl Fox" at bounding box center [544, 251] width 165 height 33
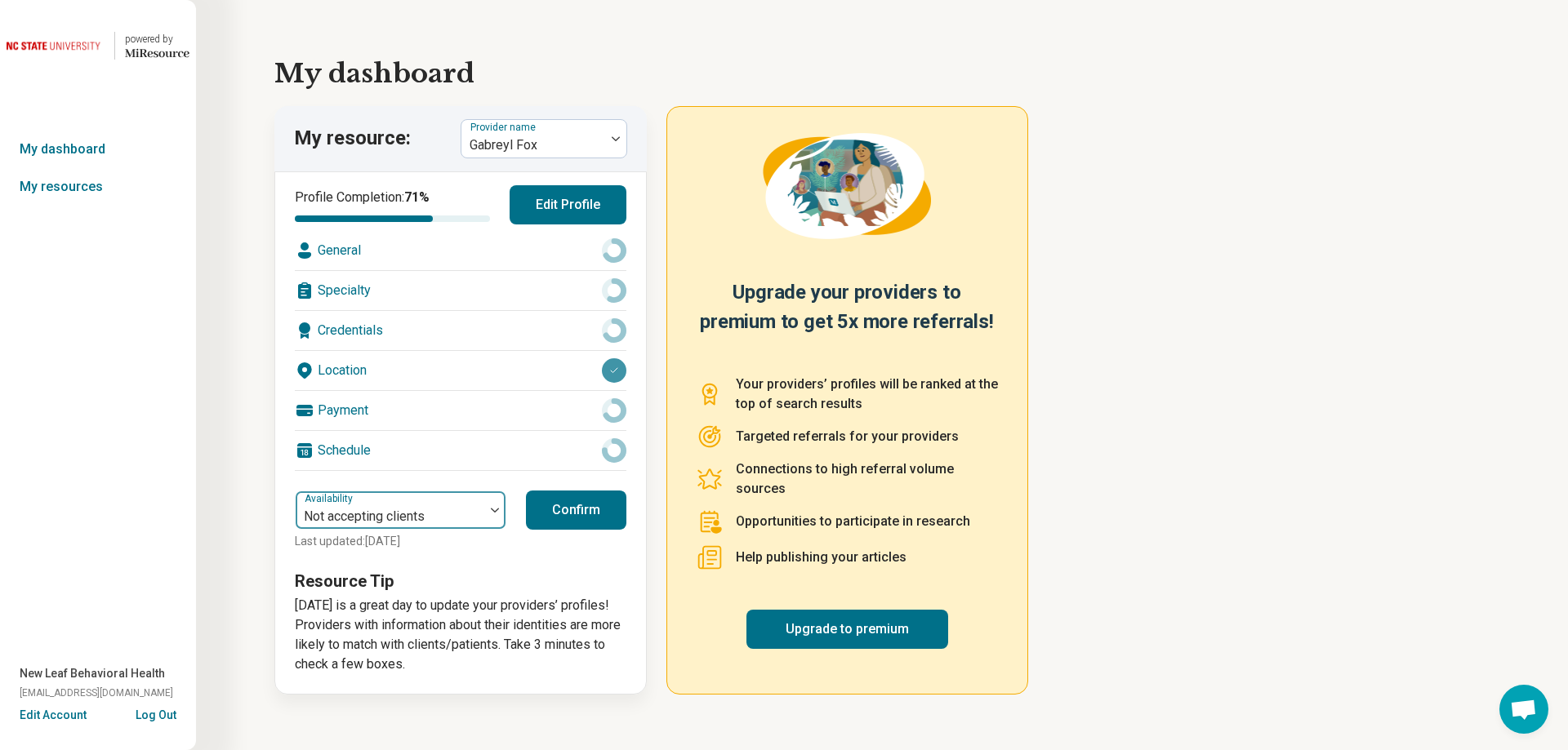
click at [494, 511] on img at bounding box center [494, 510] width 8 height 5
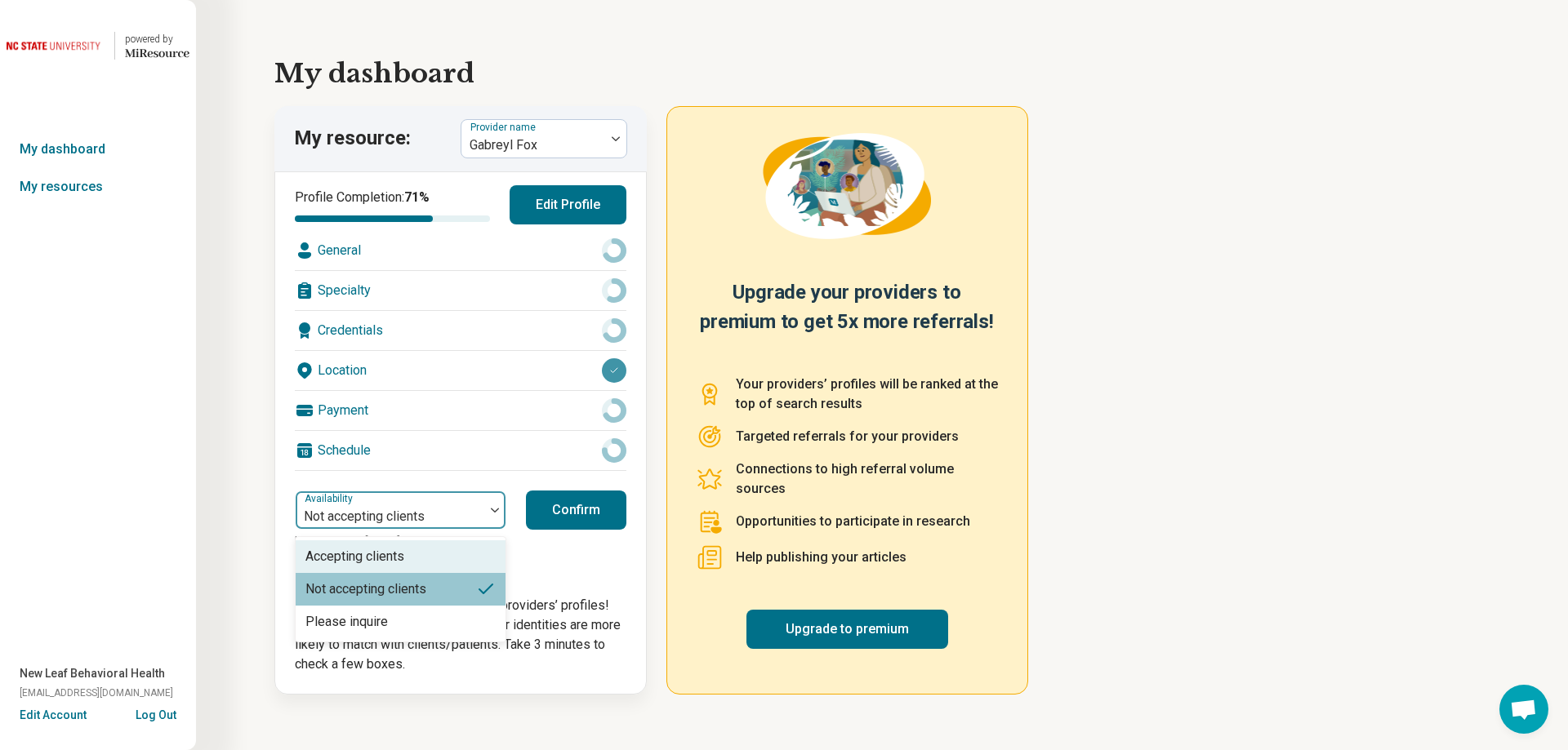
click at [433, 557] on div "Accepting clients" at bounding box center [400, 557] width 210 height 33
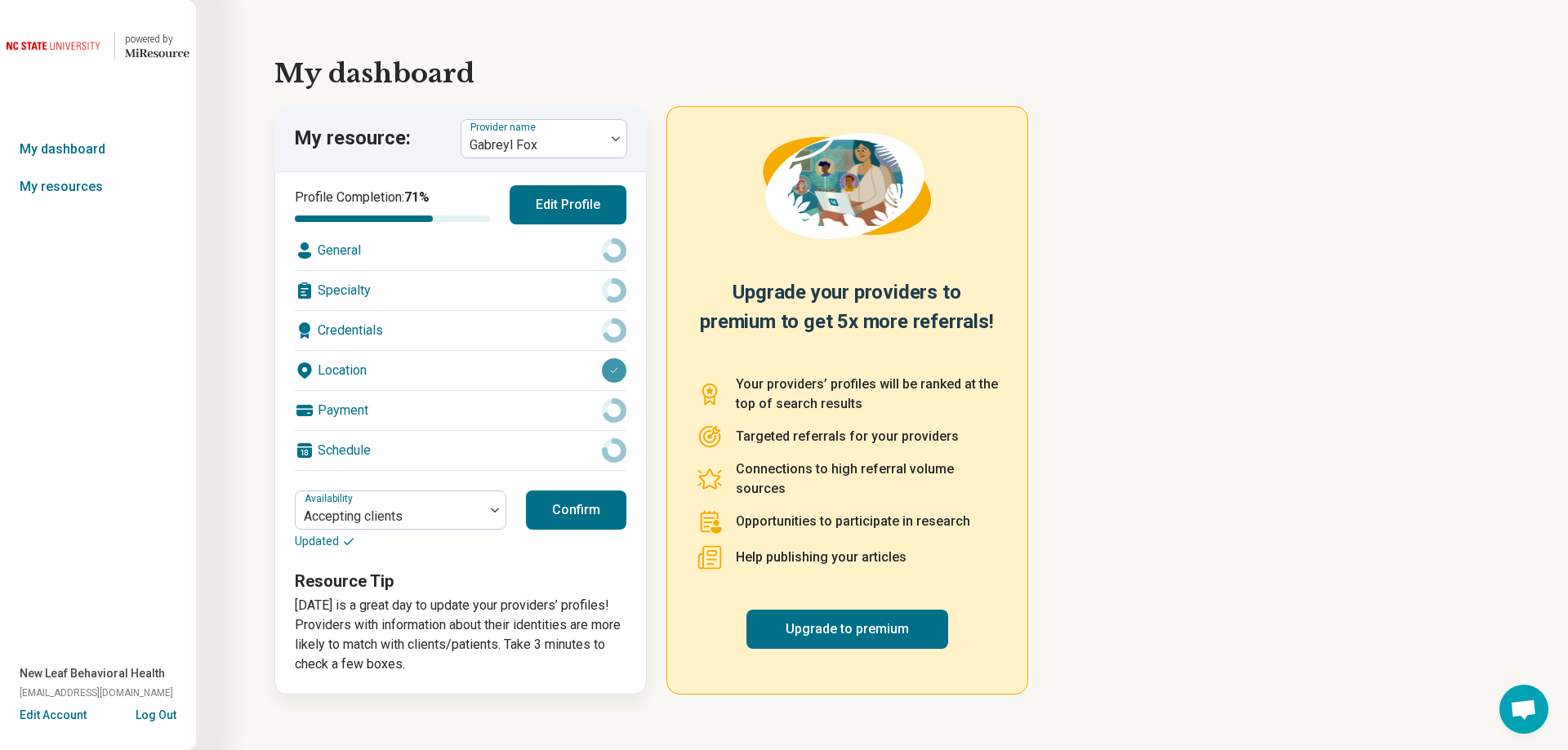
click at [579, 506] on button "Confirm" at bounding box center [576, 510] width 101 height 39
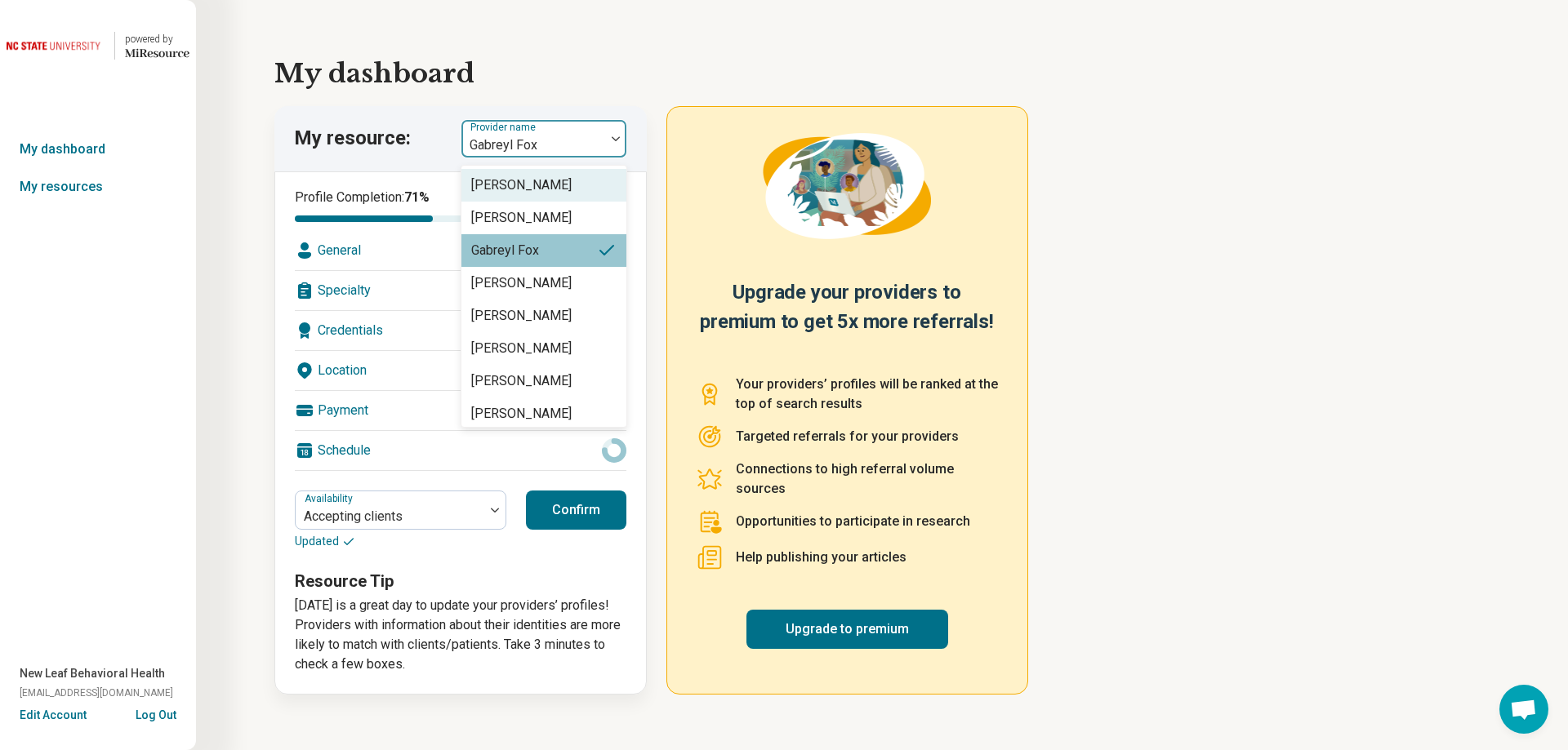
click at [606, 130] on div at bounding box center [616, 138] width 21 height 37
click at [570, 186] on div "[PERSON_NAME]" at bounding box center [544, 186] width 165 height 33
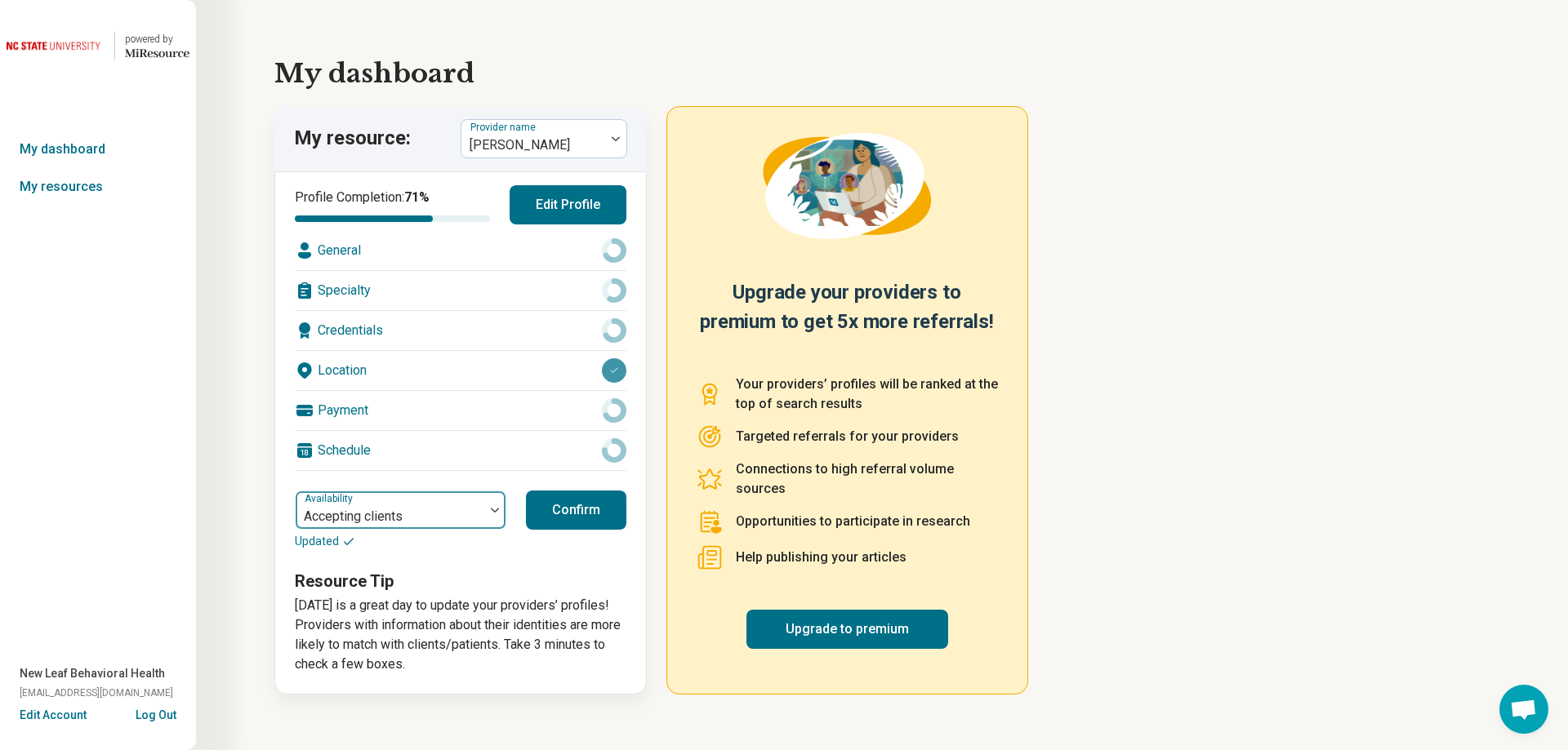
click at [481, 507] on div "Accepting clients" at bounding box center [389, 510] width 188 height 36
click at [563, 511] on button "Confirm" at bounding box center [576, 510] width 101 height 39
click at [569, 122] on div "[PERSON_NAME]" at bounding box center [533, 138] width 144 height 36
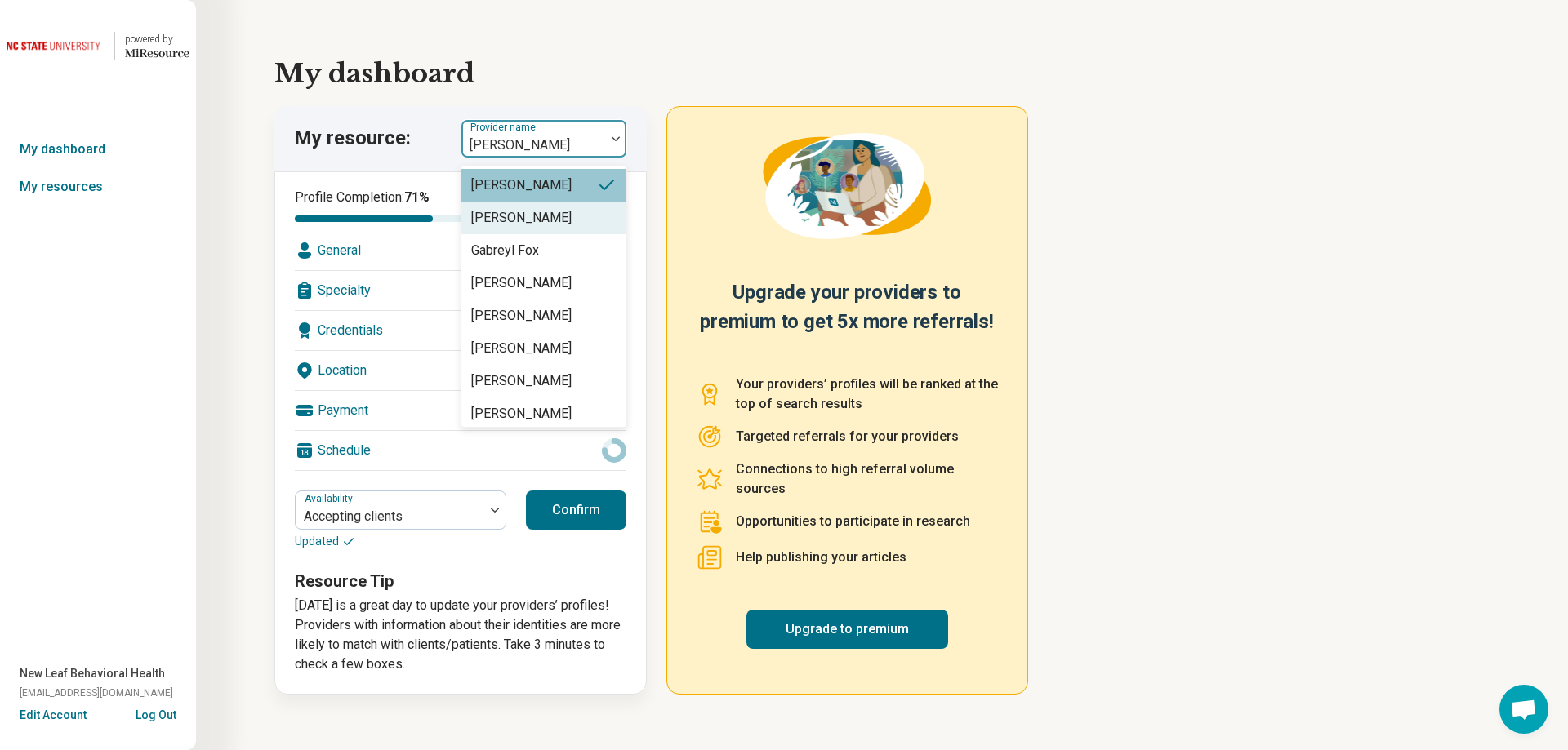
click at [574, 220] on div "[PERSON_NAME]" at bounding box center [544, 218] width 165 height 33
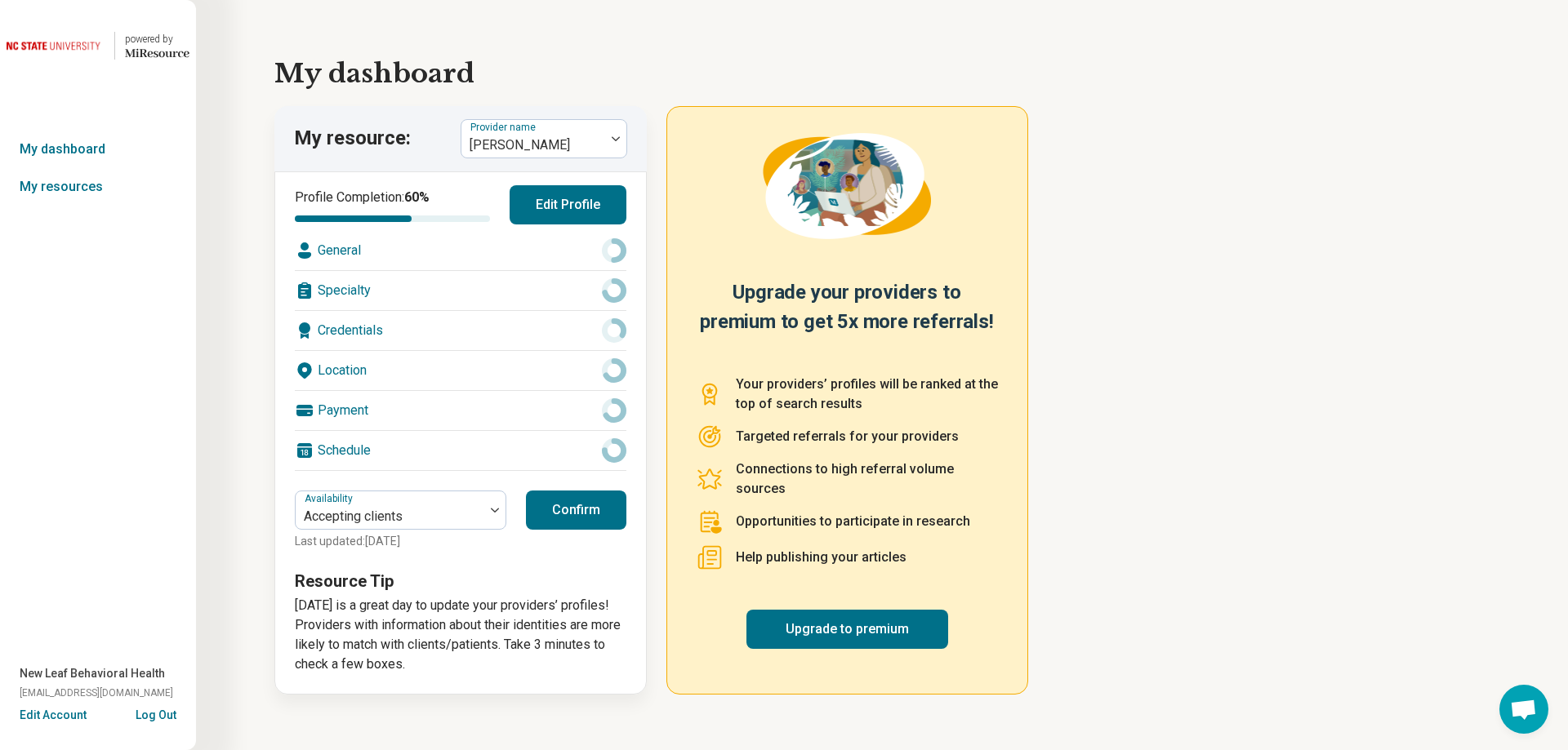
click at [588, 507] on button "Confirm" at bounding box center [576, 510] width 101 height 39
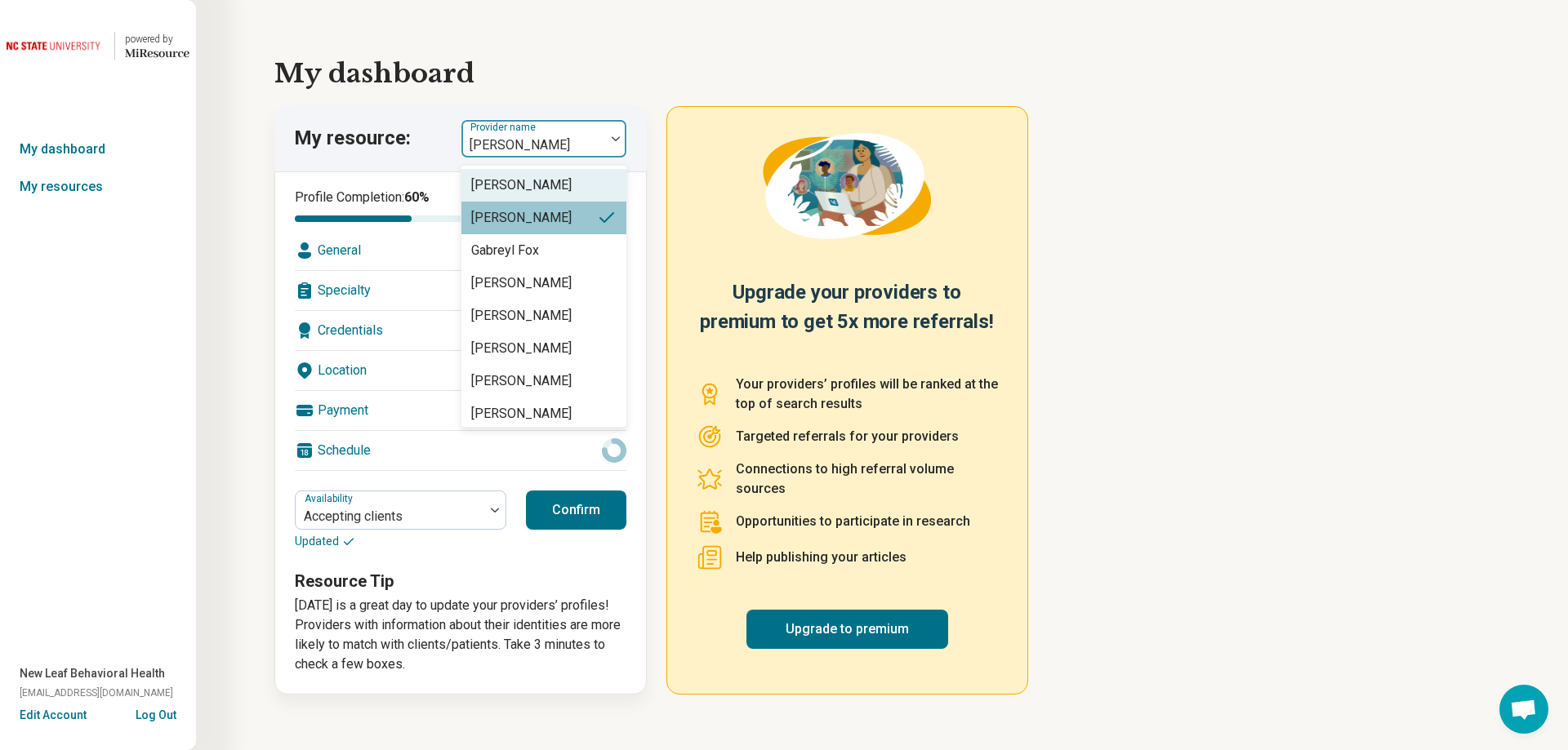
click at [596, 139] on div at bounding box center [533, 145] width 130 height 23
click at [552, 288] on div "[PERSON_NAME]" at bounding box center [522, 283] width 101 height 20
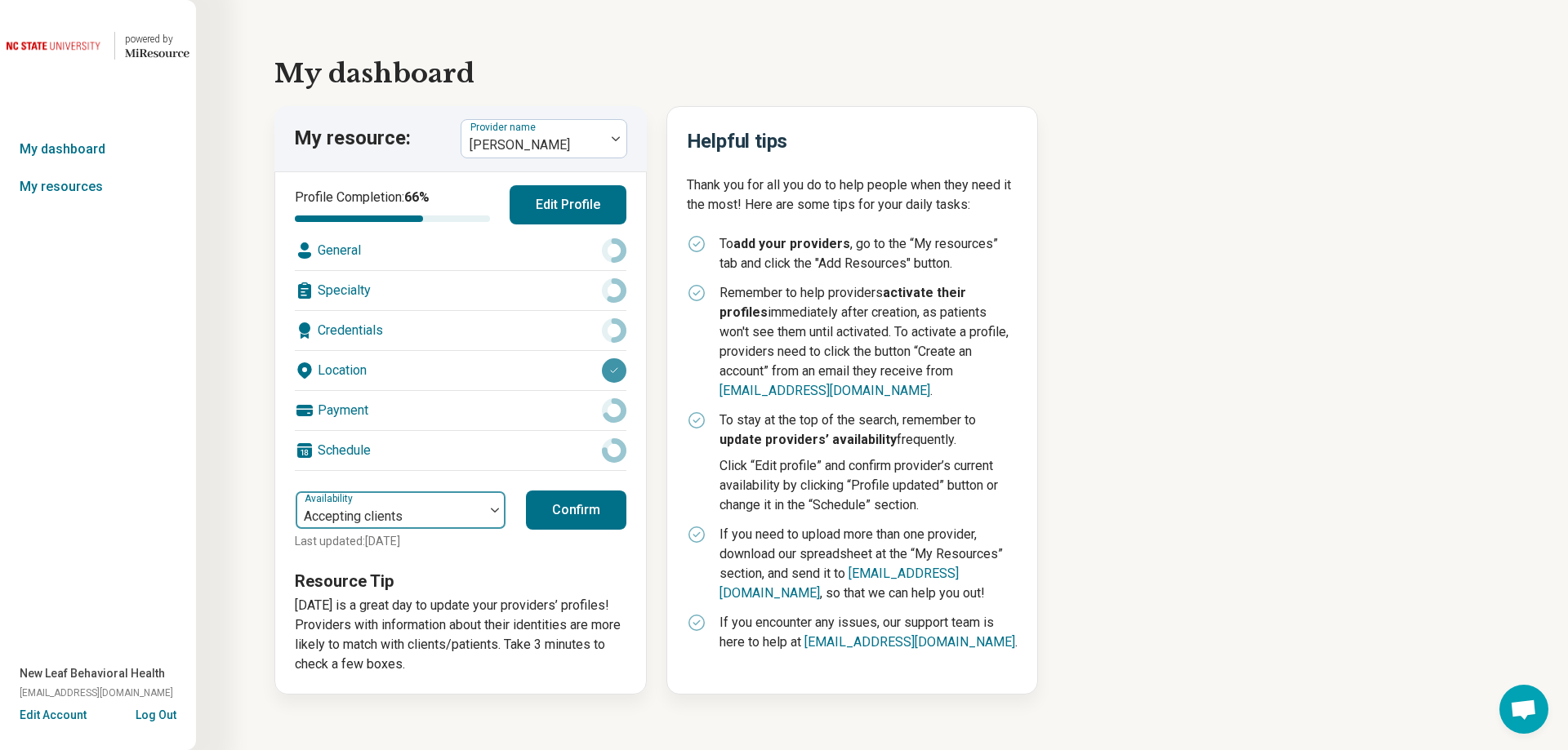
click at [467, 508] on div at bounding box center [390, 516] width 175 height 23
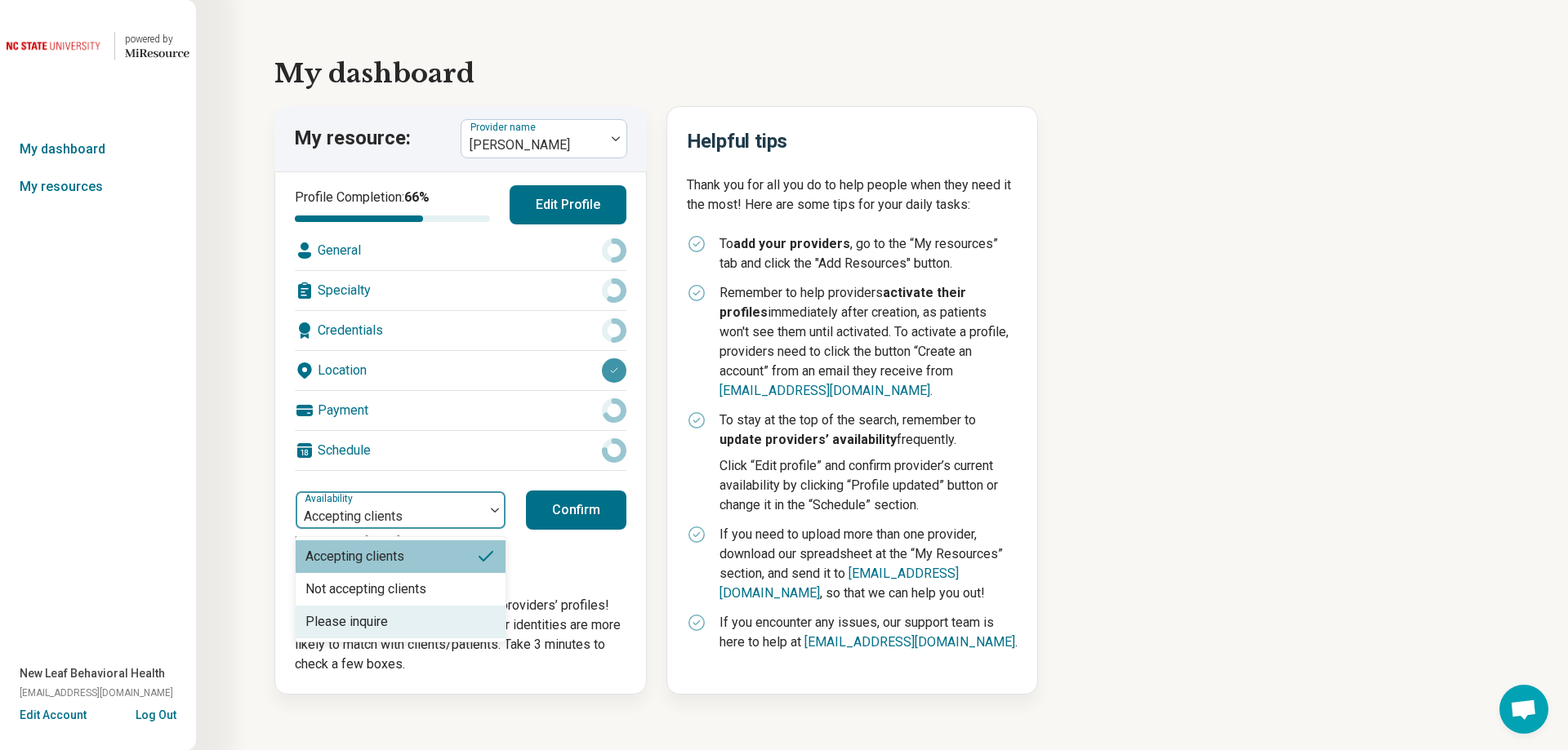
click at [363, 626] on div "Please inquire" at bounding box center [346, 622] width 82 height 20
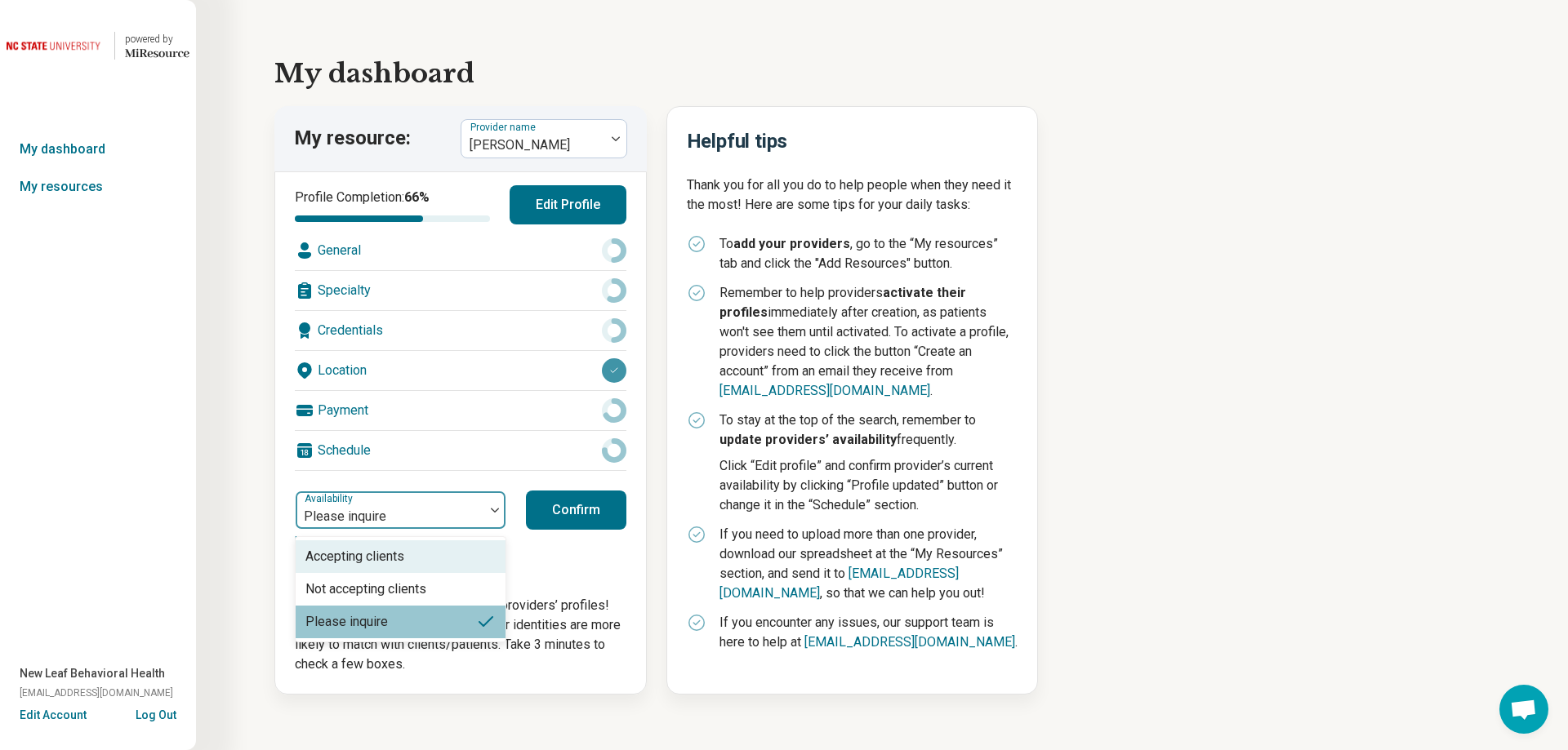
click at [489, 510] on div at bounding box center [495, 510] width 21 height 5
click at [443, 561] on div "Accepting clients" at bounding box center [400, 557] width 210 height 33
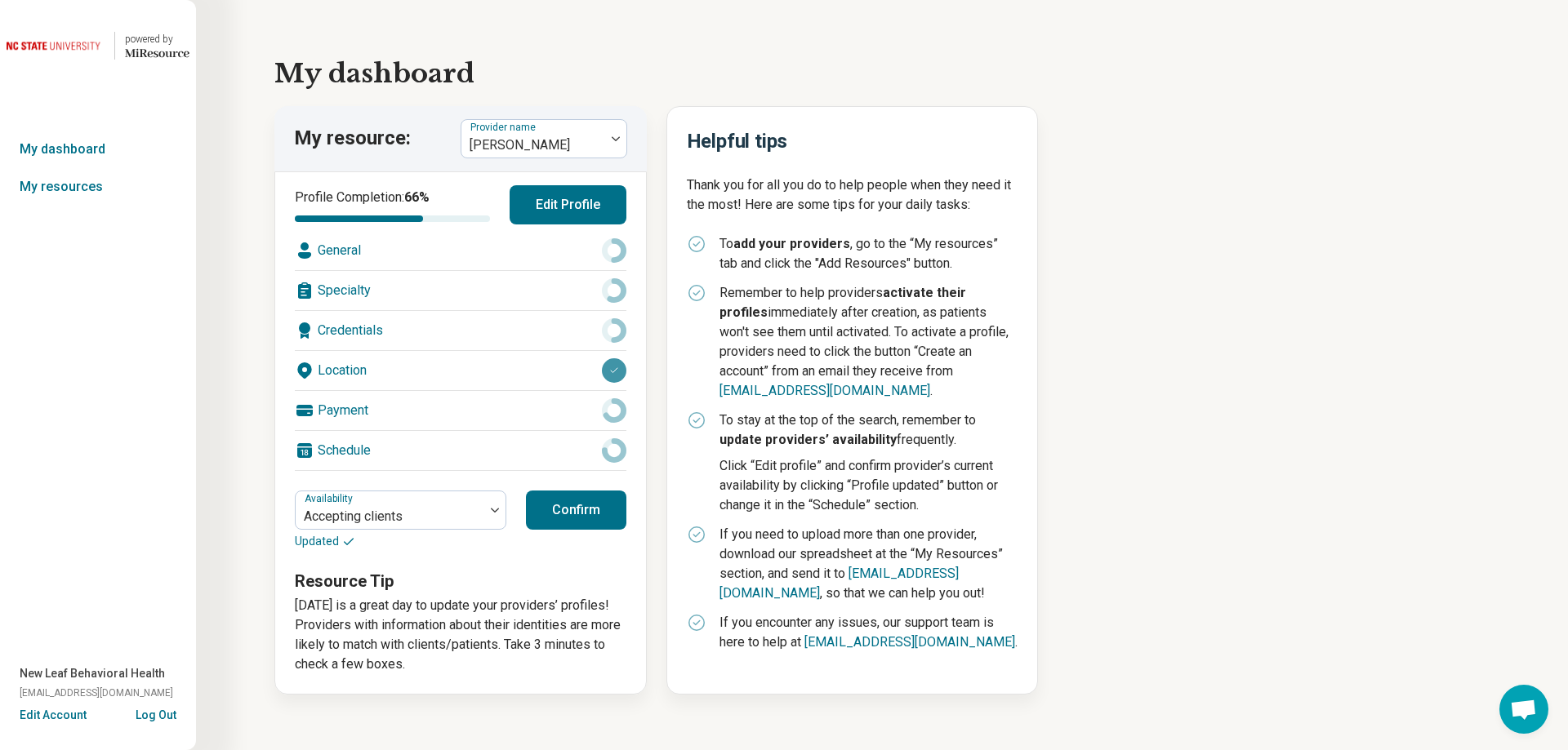
click at [570, 502] on button "Confirm" at bounding box center [576, 510] width 101 height 39
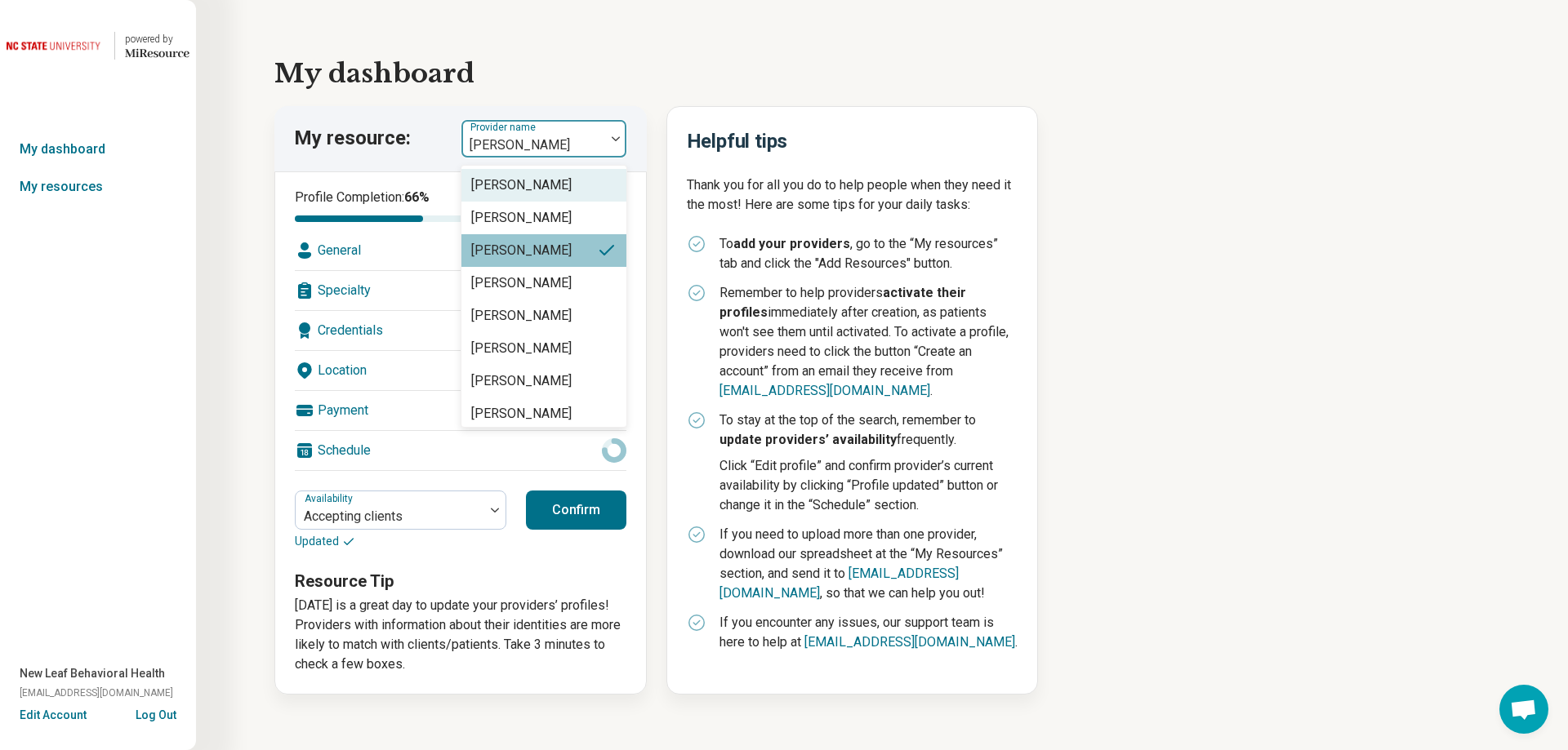
click at [591, 143] on div at bounding box center [533, 145] width 130 height 23
click at [538, 286] on div "[PERSON_NAME]" at bounding box center [544, 284] width 165 height 33
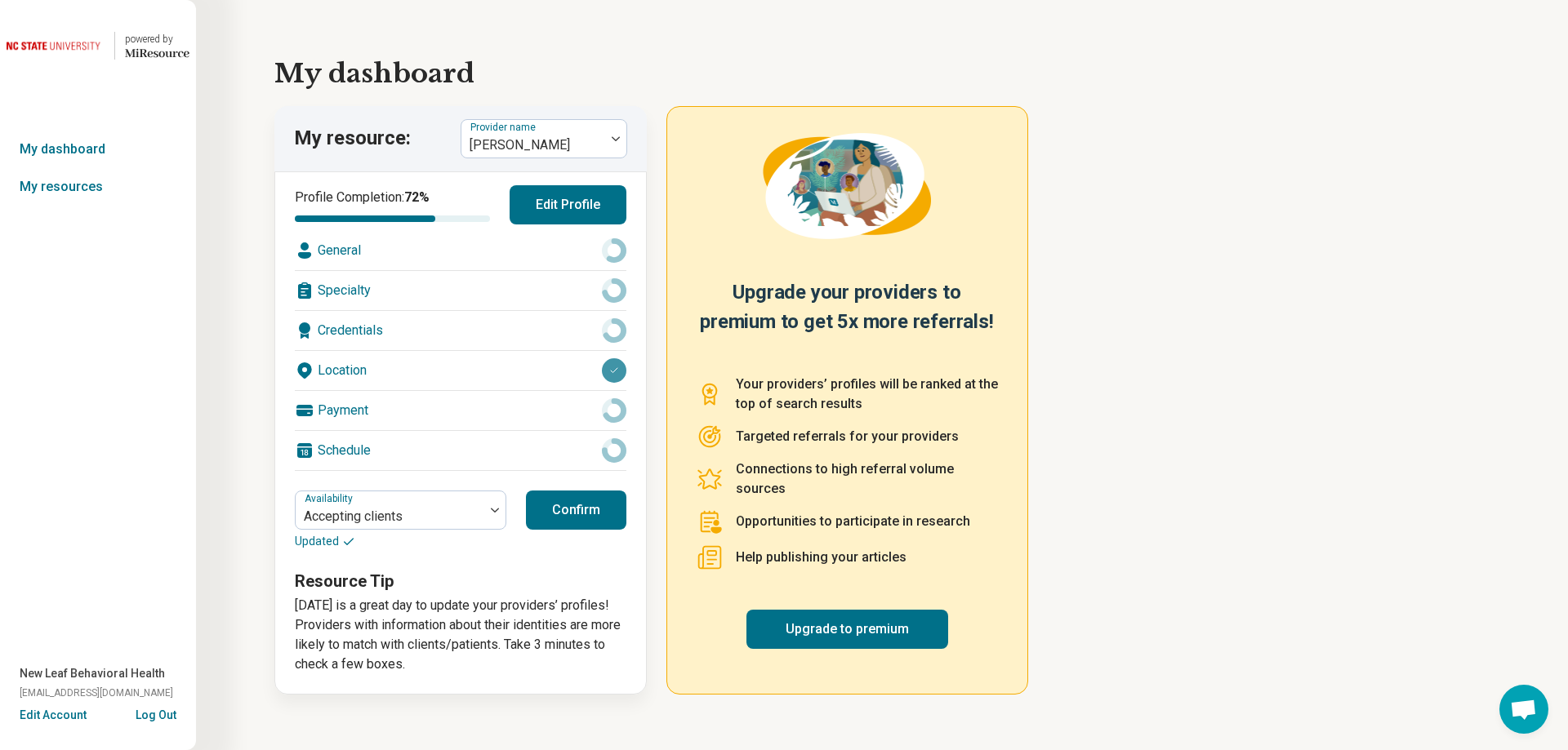
click at [565, 511] on button "Confirm" at bounding box center [576, 510] width 101 height 39
click at [570, 139] on div at bounding box center [533, 145] width 130 height 23
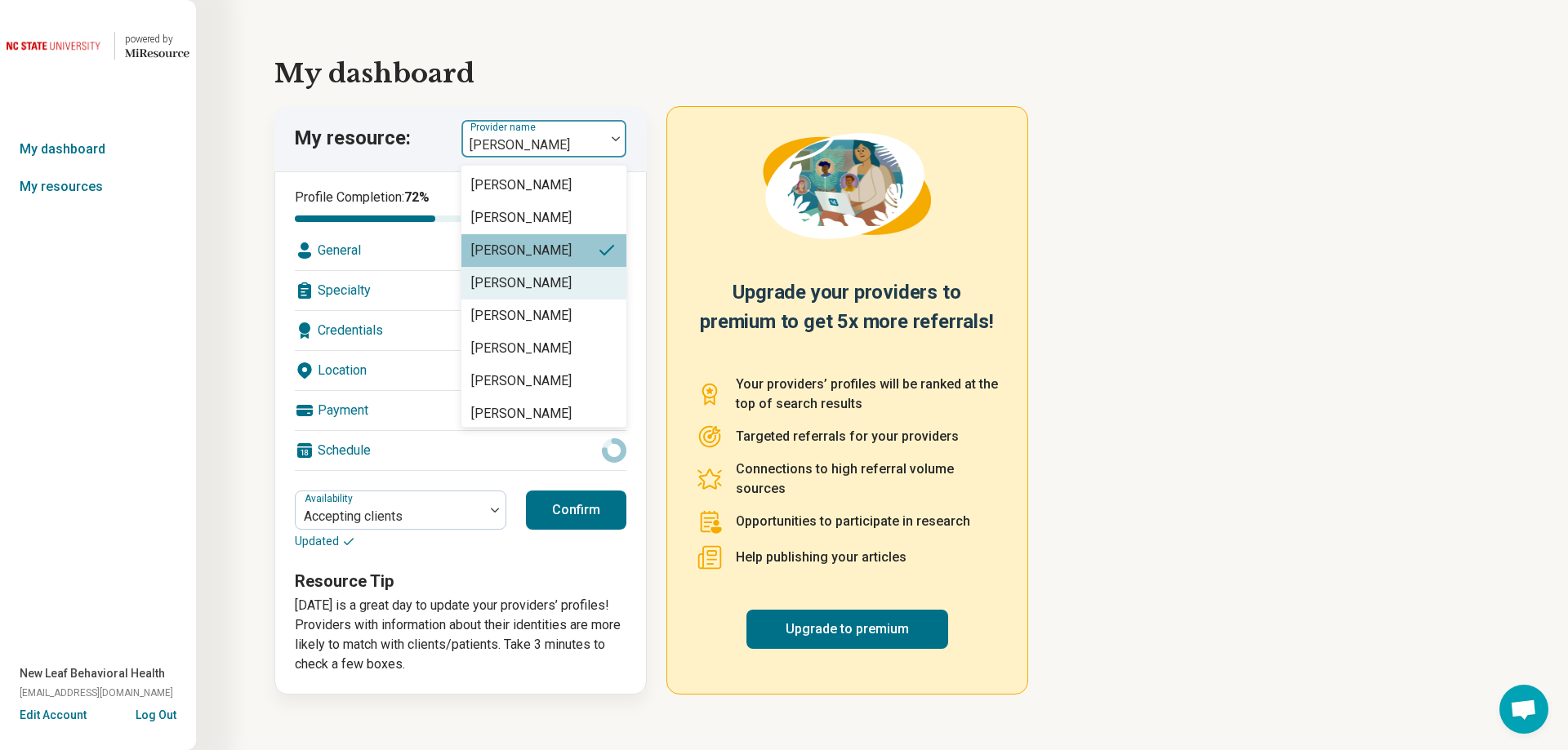
click at [566, 286] on div "[PERSON_NAME]" at bounding box center [544, 284] width 165 height 33
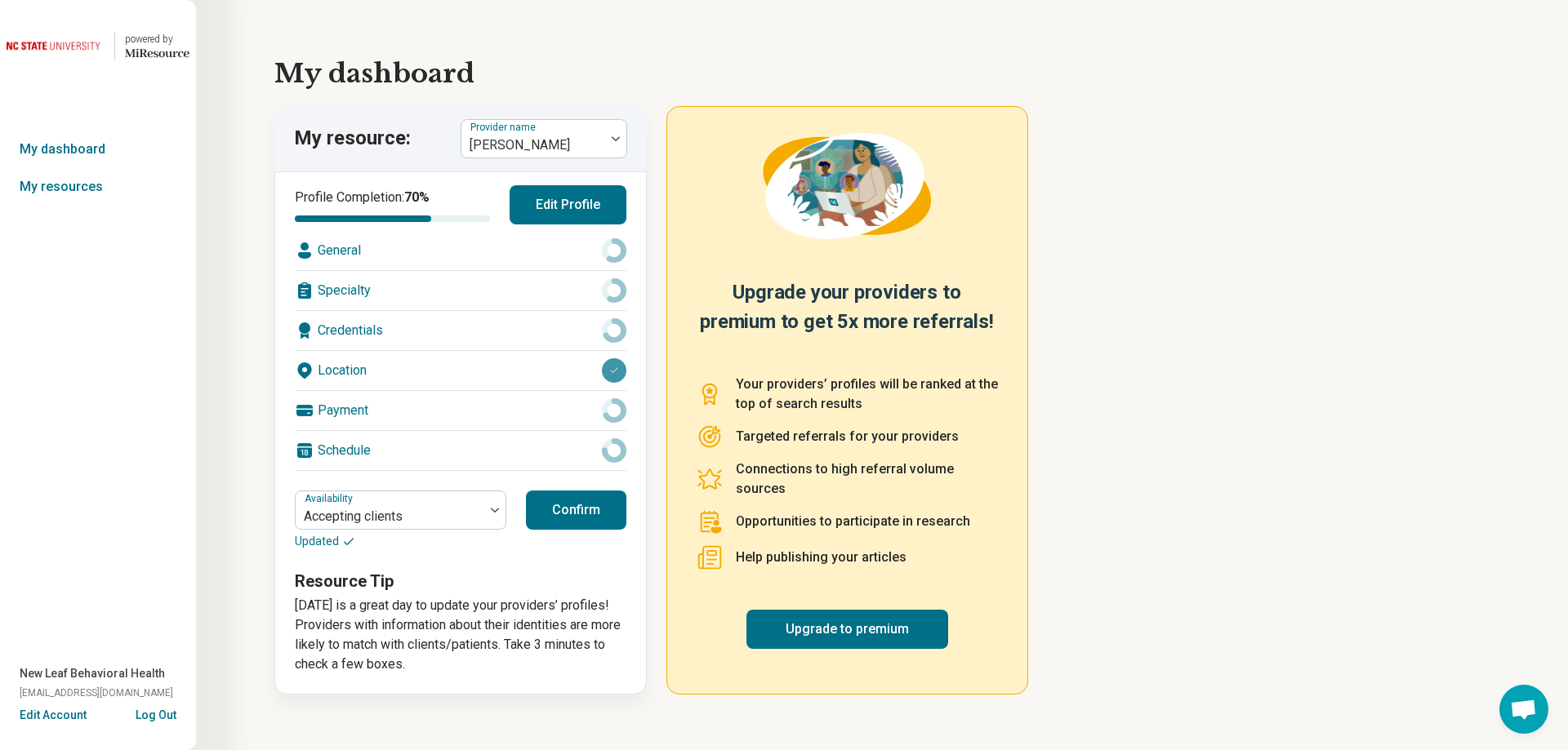
click at [593, 506] on button "Confirm" at bounding box center [576, 510] width 101 height 39
click at [580, 135] on div at bounding box center [533, 145] width 130 height 23
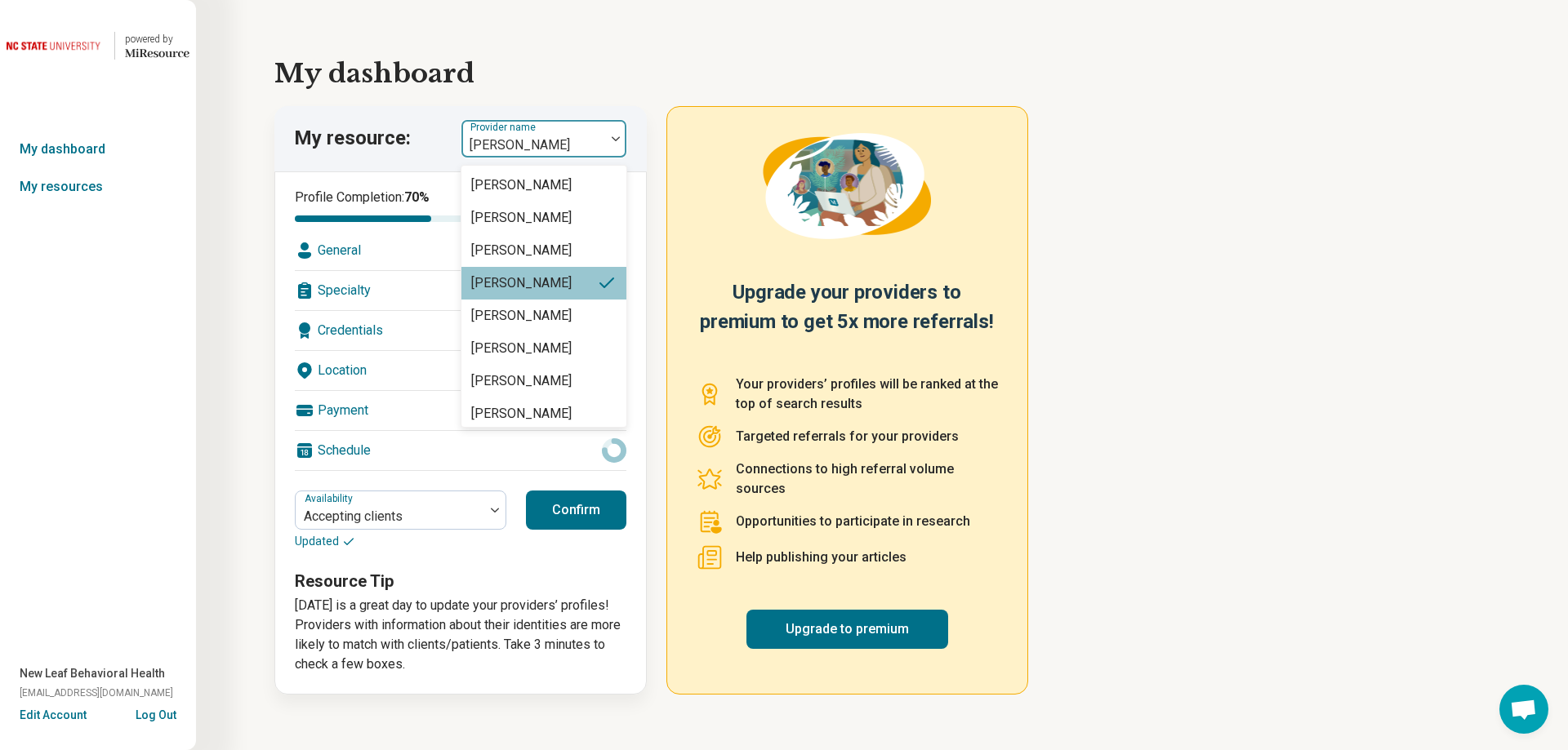
scroll to position [72, 0]
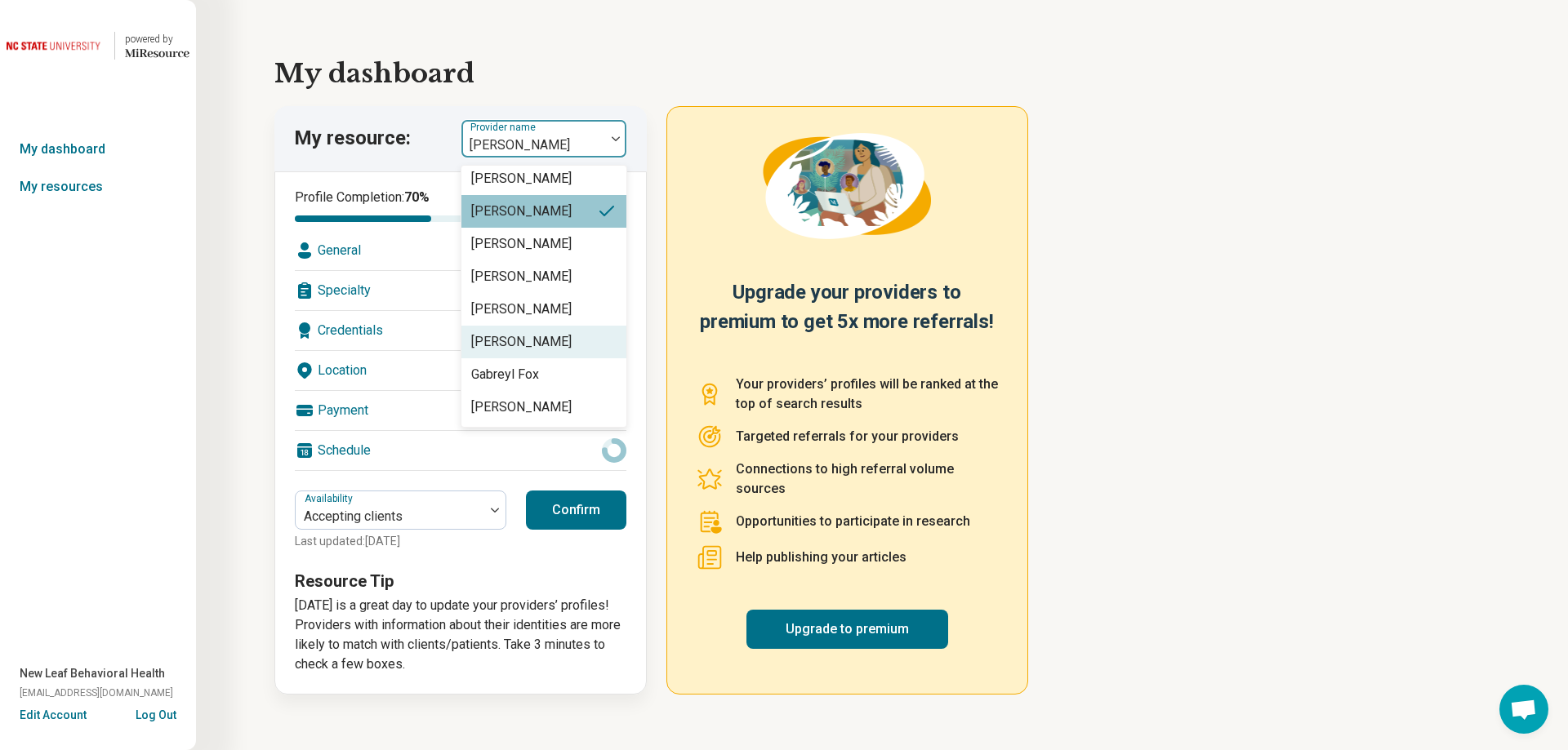
click at [529, 342] on div "[PERSON_NAME]" at bounding box center [522, 342] width 101 height 20
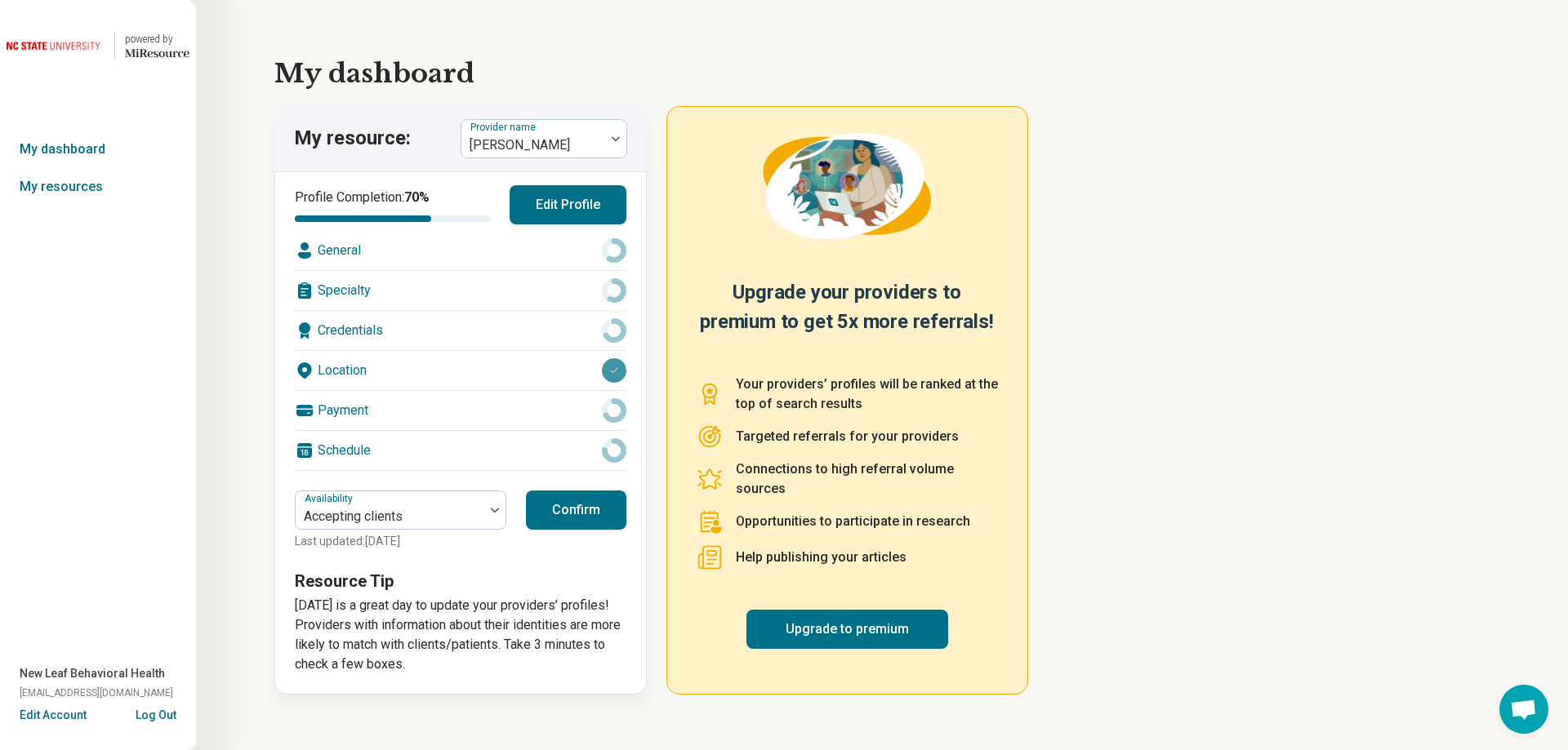
click at [579, 510] on button "Confirm" at bounding box center [576, 510] width 101 height 39
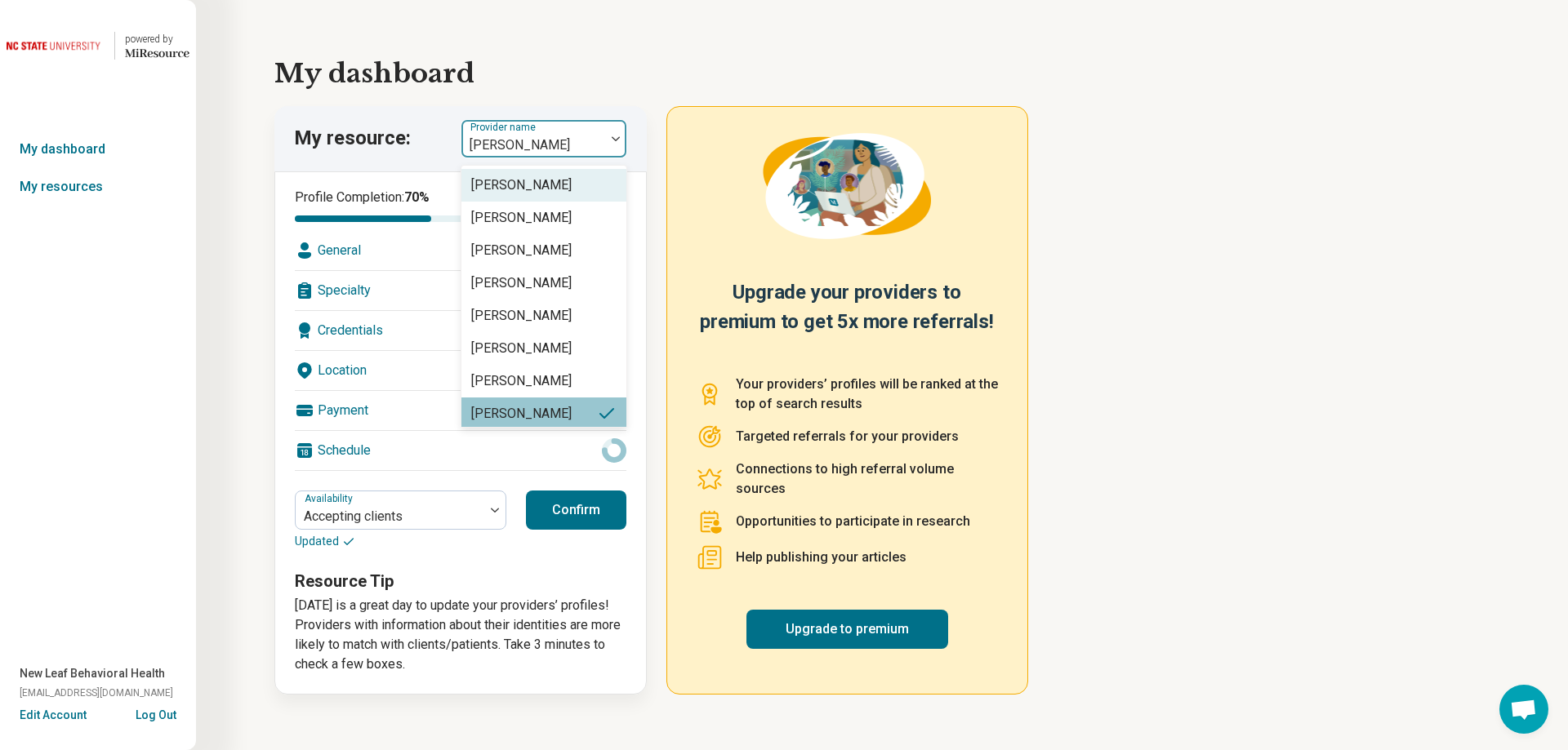
click at [603, 141] on div "[PERSON_NAME]" at bounding box center [533, 138] width 144 height 36
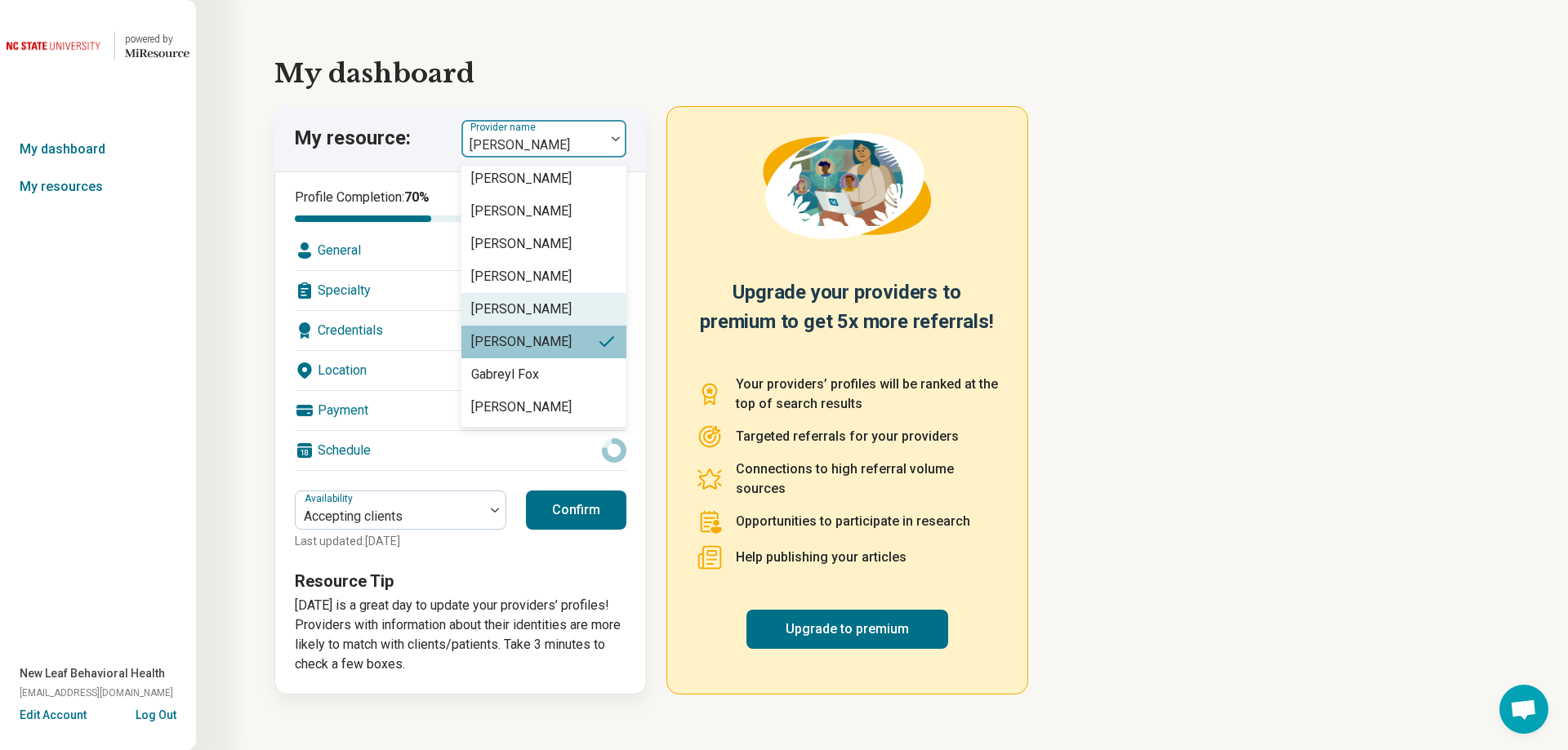
click at [574, 319] on div "[PERSON_NAME]" at bounding box center [544, 310] width 165 height 33
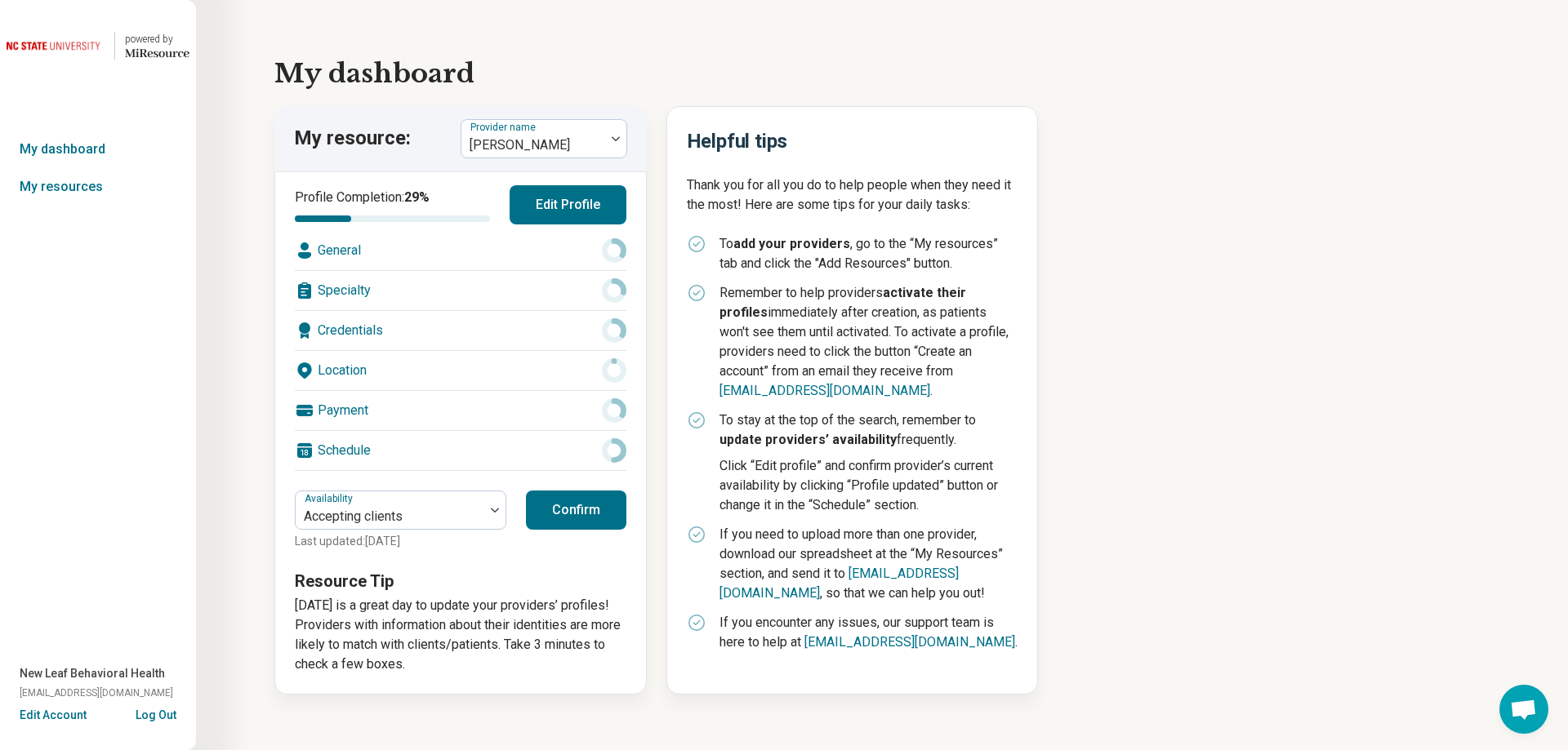
click at [573, 503] on button "Confirm" at bounding box center [576, 510] width 101 height 39
click at [601, 139] on div "[PERSON_NAME]" at bounding box center [533, 138] width 144 height 36
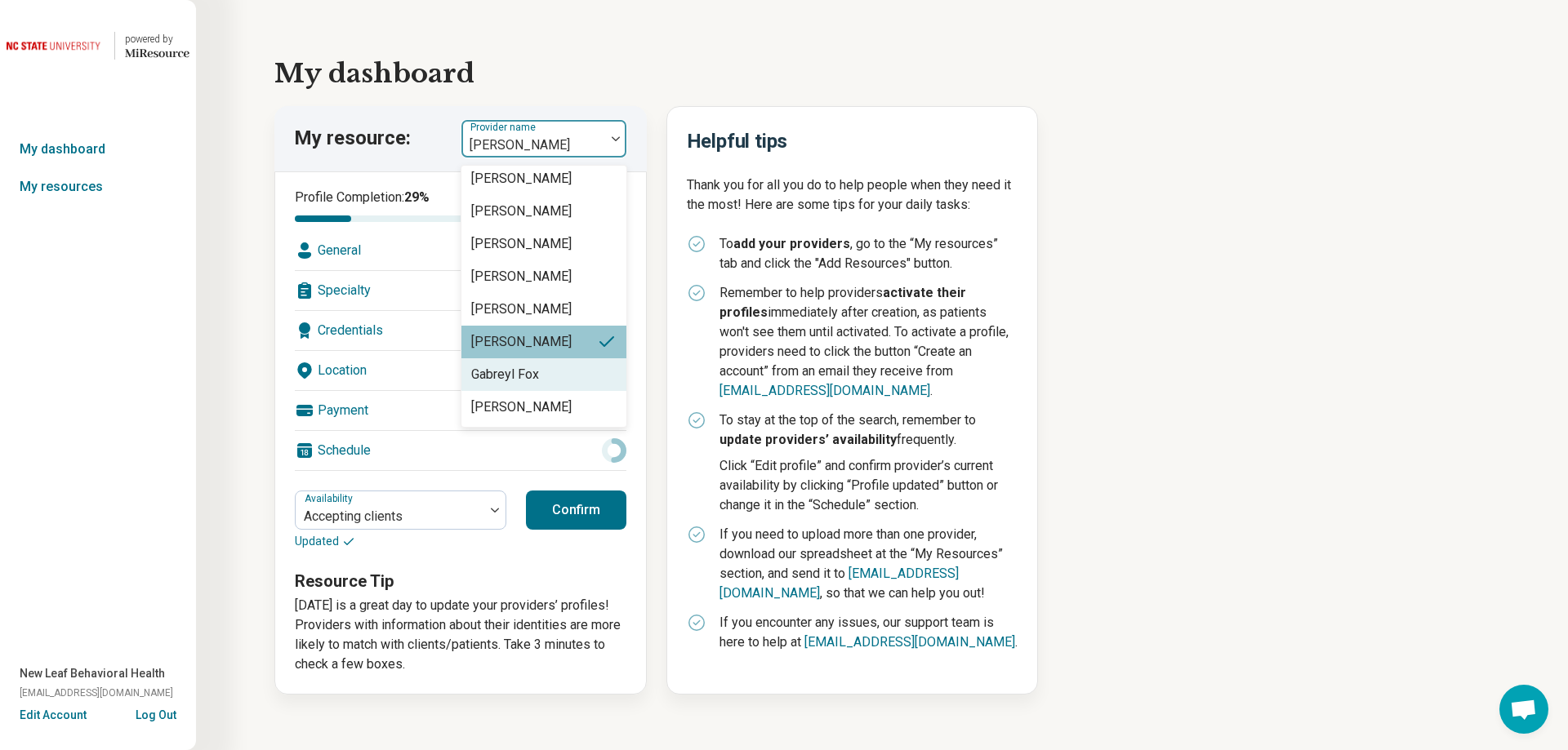
click at [540, 378] on div "Gabreyl Fox" at bounding box center [544, 375] width 165 height 33
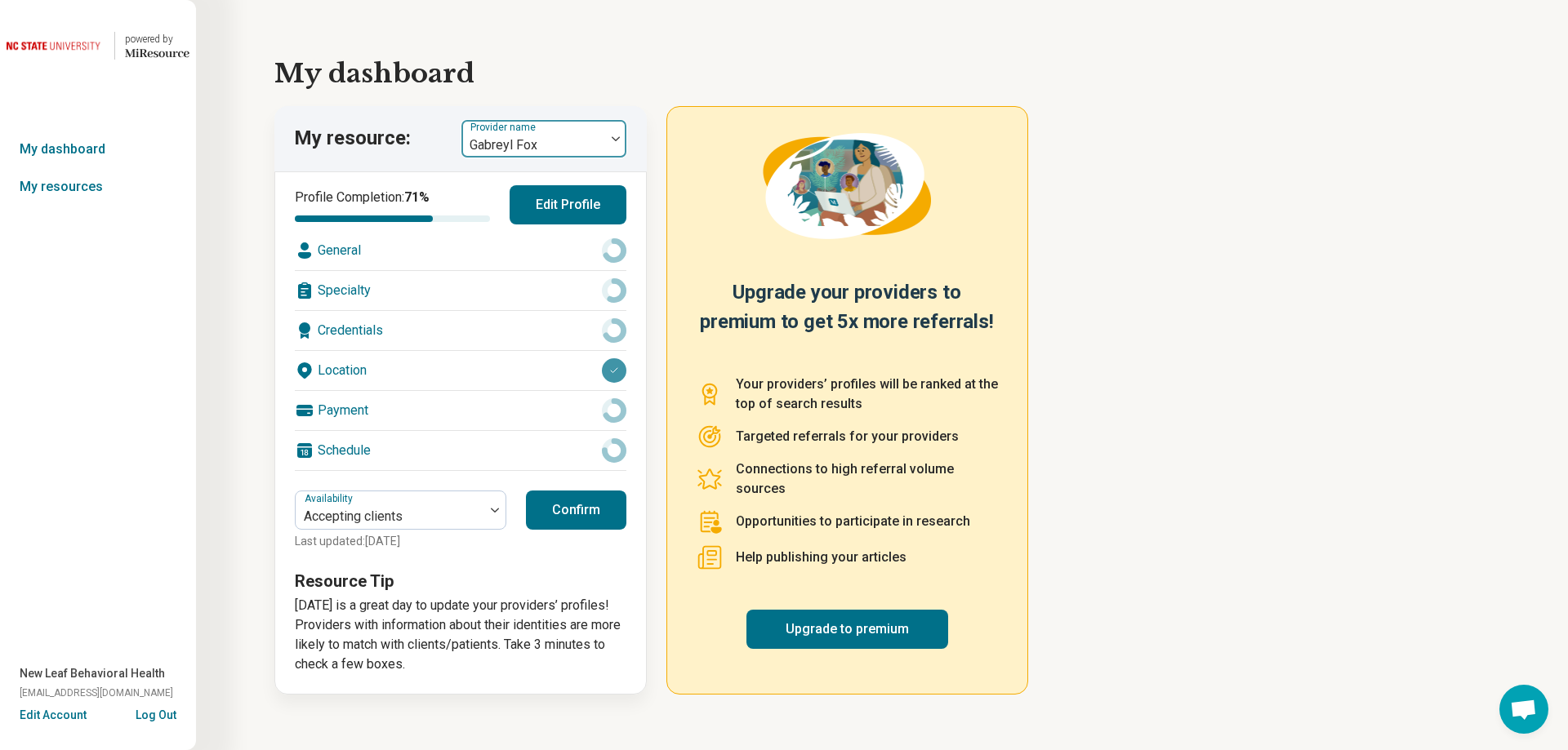
click at [550, 140] on div at bounding box center [533, 145] width 130 height 23
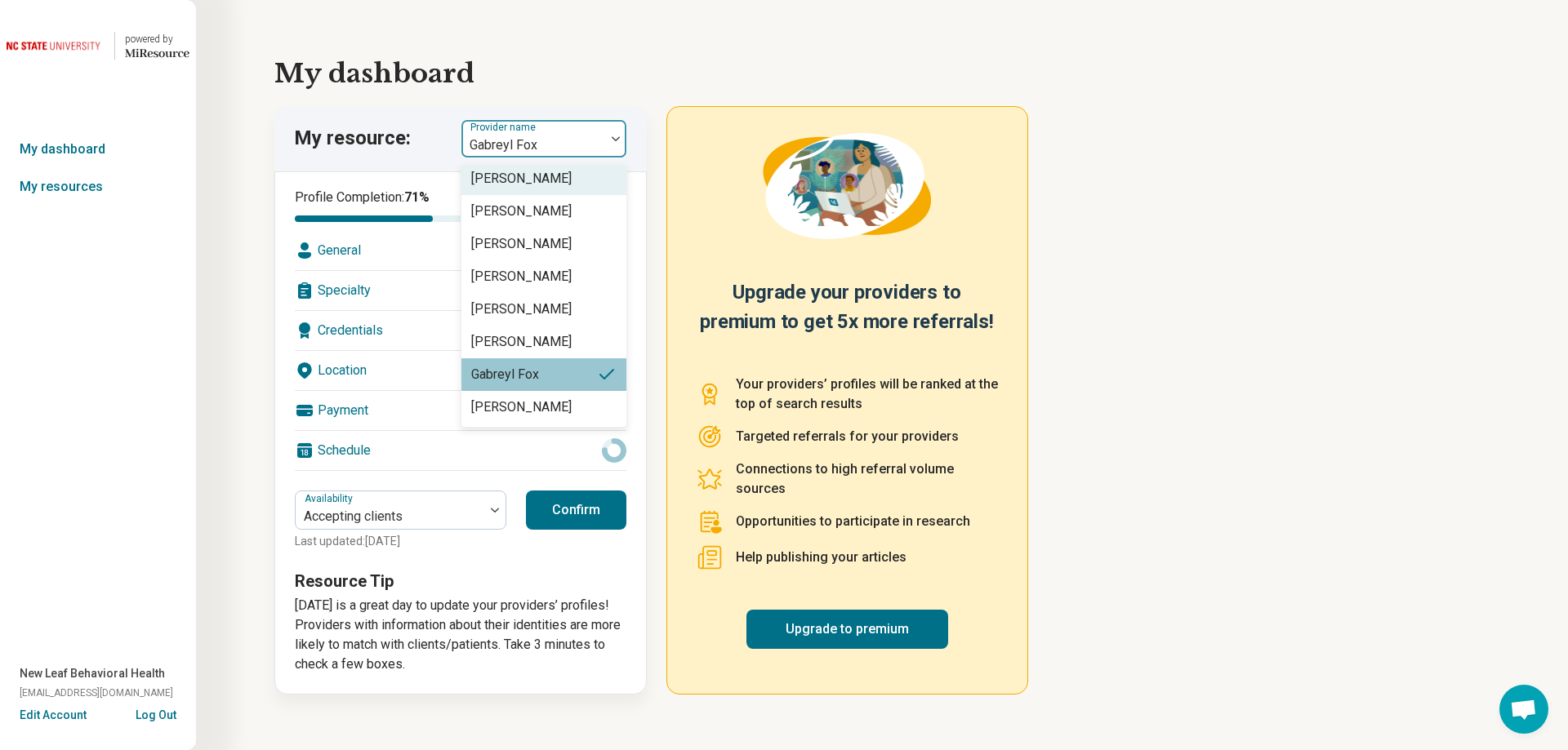
scroll to position [0, 0]
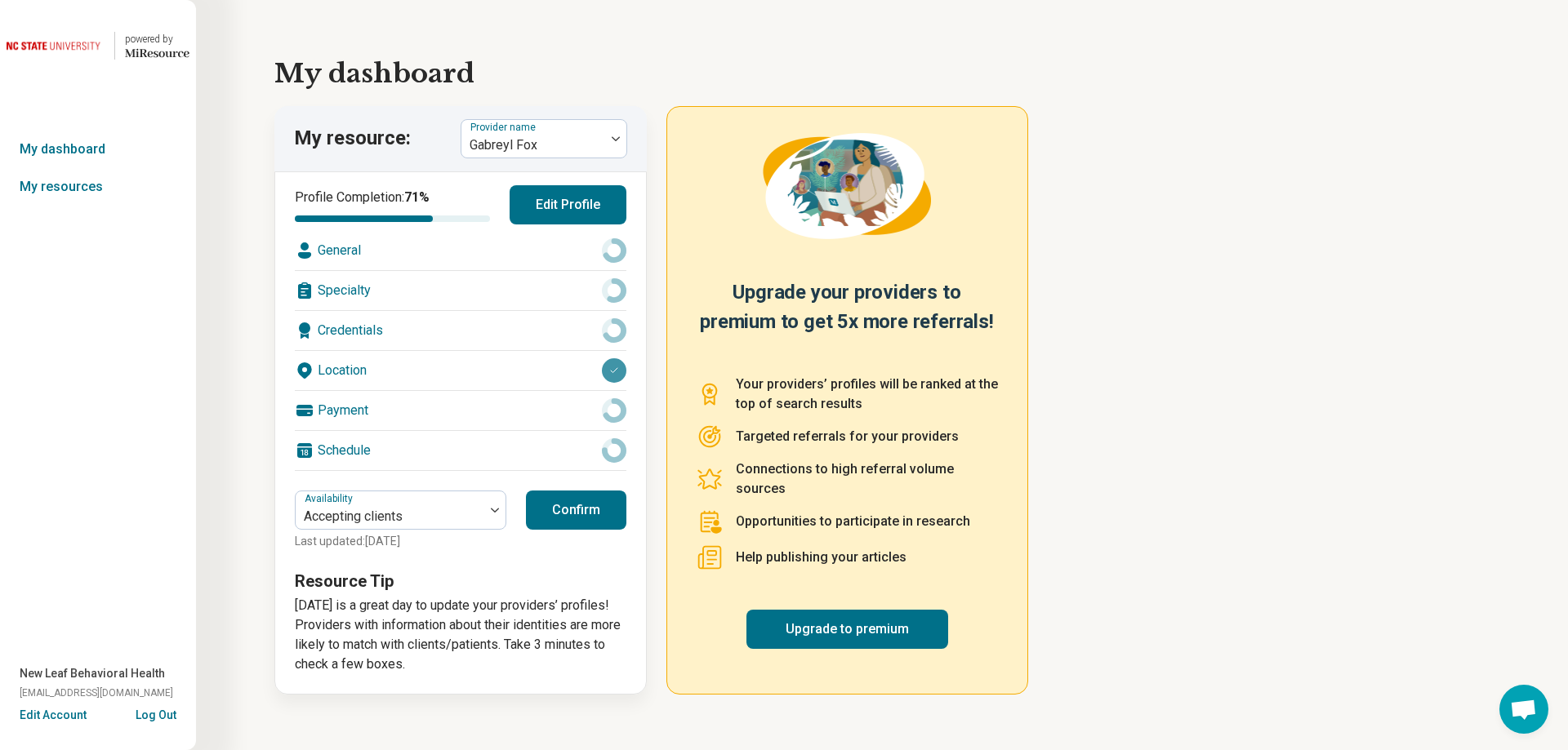
click at [537, 74] on h1 "My dashboard" at bounding box center [882, 73] width 1216 height 39
